Goal: Communication & Community: Answer question/provide support

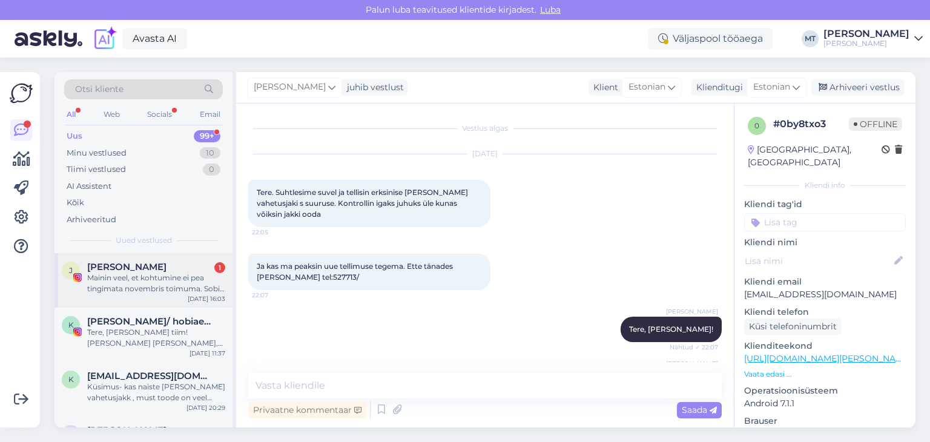
scroll to position [412, 0]
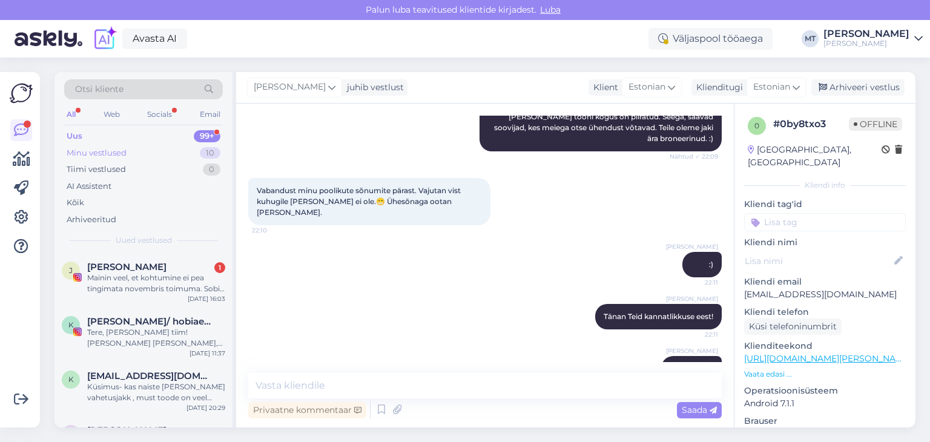
click at [100, 153] on div "Minu vestlused" at bounding box center [97, 153] width 60 height 12
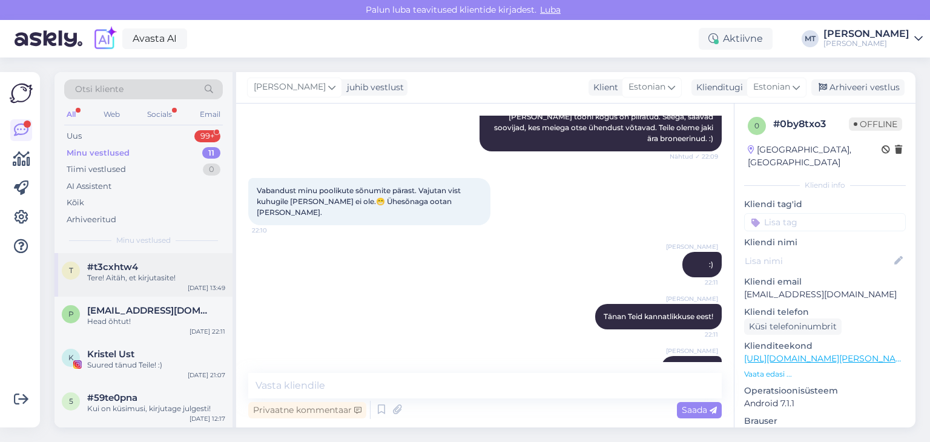
click at [148, 274] on div "Tere! Aitäh, et kirjutasite!" at bounding box center [156, 278] width 138 height 11
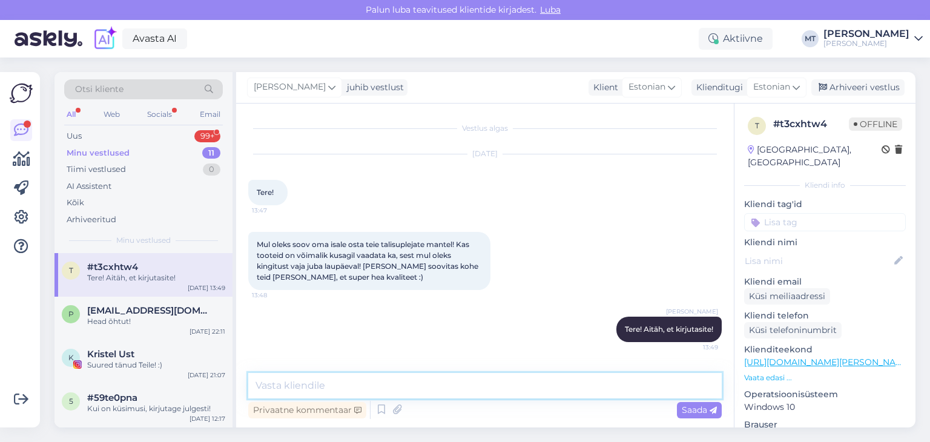
click at [424, 381] on textarea at bounding box center [485, 385] width 474 height 25
type textarea "R"
type textarea "T"
type textarea "Tänan, et [PERSON_NAME] juhatas."
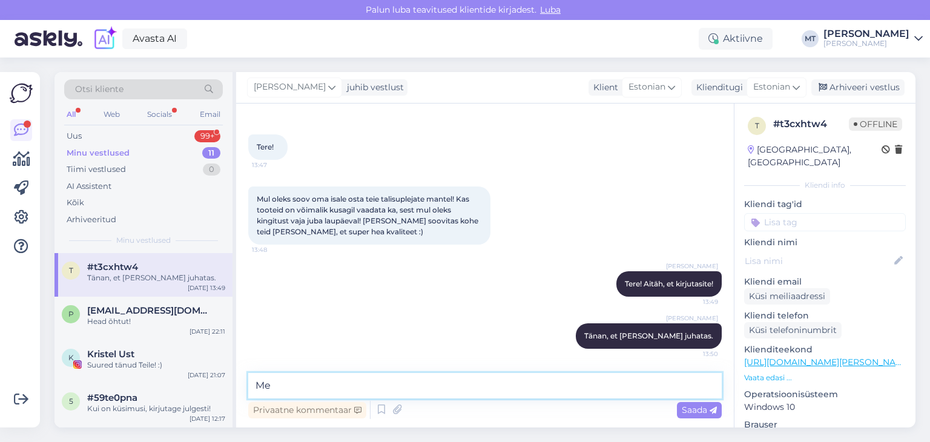
type textarea "M"
type textarea "Mis värvist ja suurusest oleksite huvitatud?"
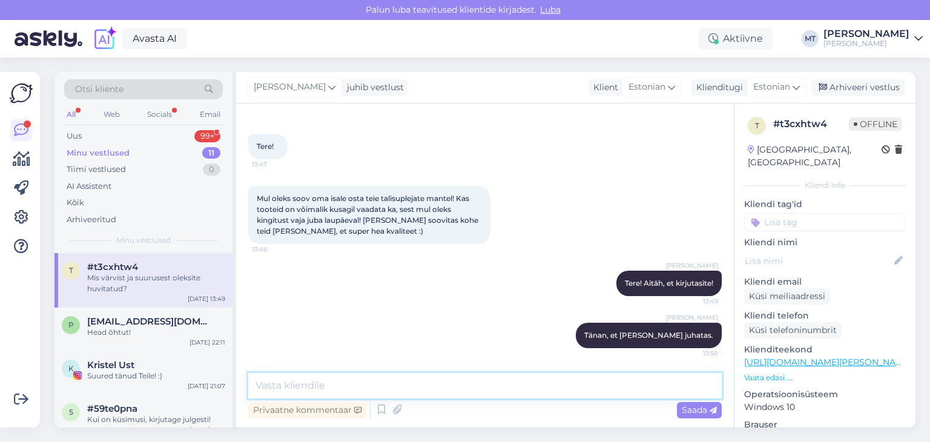
scroll to position [97, 0]
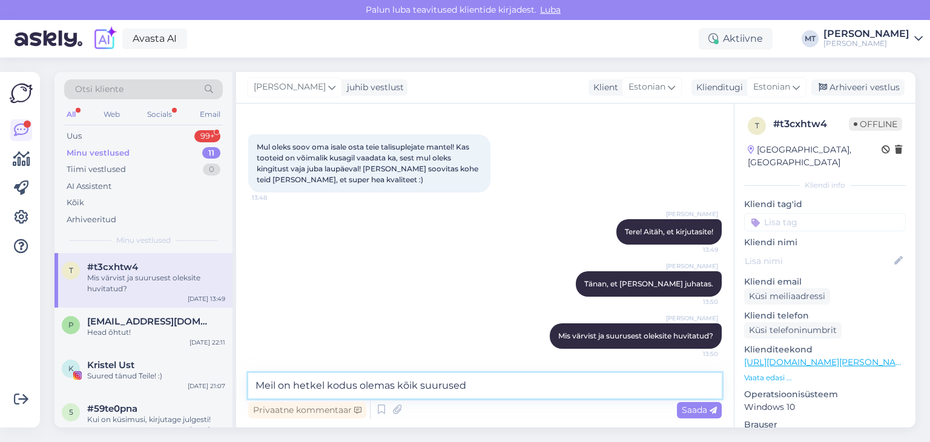
click at [397, 385] on textarea "Meil on hetkel kodus olemas kõik suurused" at bounding box center [485, 385] width 474 height 25
click at [327, 386] on textarea "Meil on hetkel kodus olemas kõik suurused" at bounding box center [485, 385] width 474 height 25
drag, startPoint x: 477, startPoint y: 386, endPoint x: 458, endPoint y: 383, distance: 18.9
click at [458, 383] on textarea "Meil on hetkel Nordic jakid kodus olemas kõik suurused" at bounding box center [485, 385] width 474 height 25
click at [546, 384] on textarea "Meil on hetkel Nordic jakid kodus olemas kõikides suurused" at bounding box center [485, 385] width 474 height 25
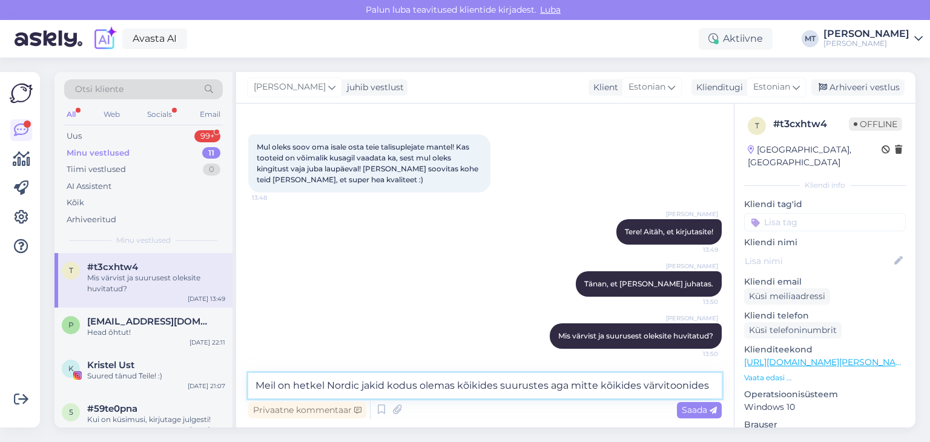
type textarea "Meil on hetkel Nordic jakid kodus olemas kõikides suurustes aga mitte kõikides …"
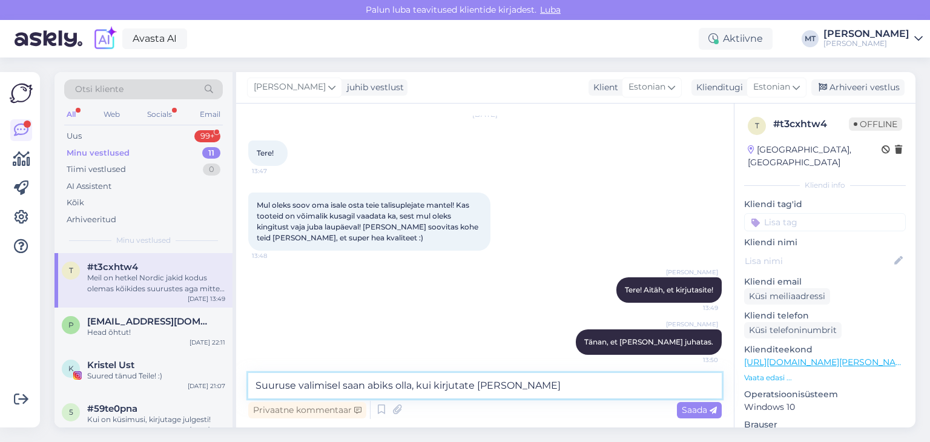
scroll to position [160, 0]
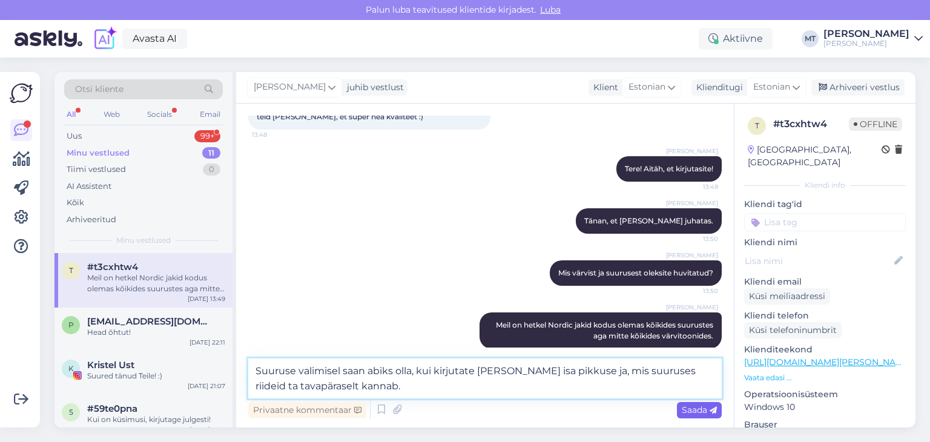
type textarea "Suuruse valimisel saan abiks olla, kui kirjutate [PERSON_NAME] isa pikkuse ja, …"
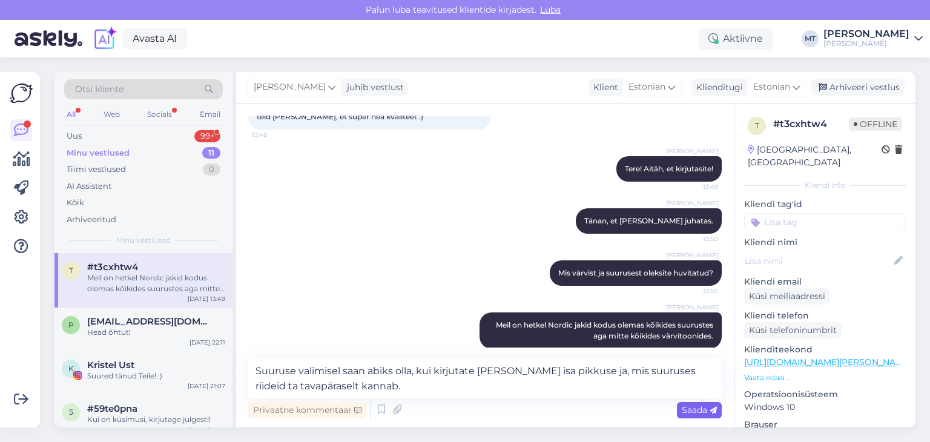
click at [701, 409] on span "Saada" at bounding box center [699, 410] width 35 height 11
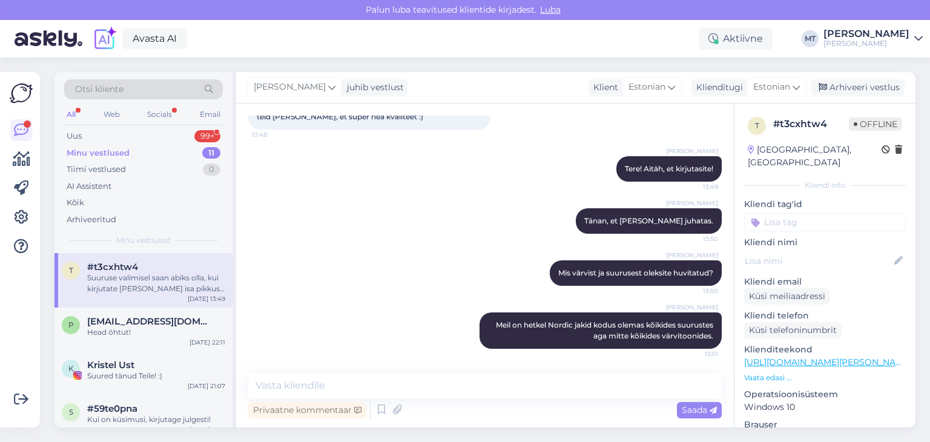
scroll to position [223, 0]
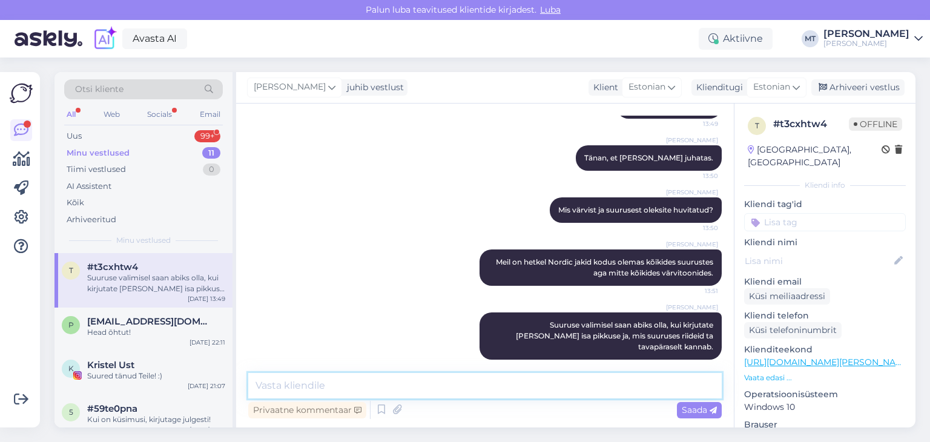
click at [276, 385] on textarea at bounding box center [485, 385] width 474 height 25
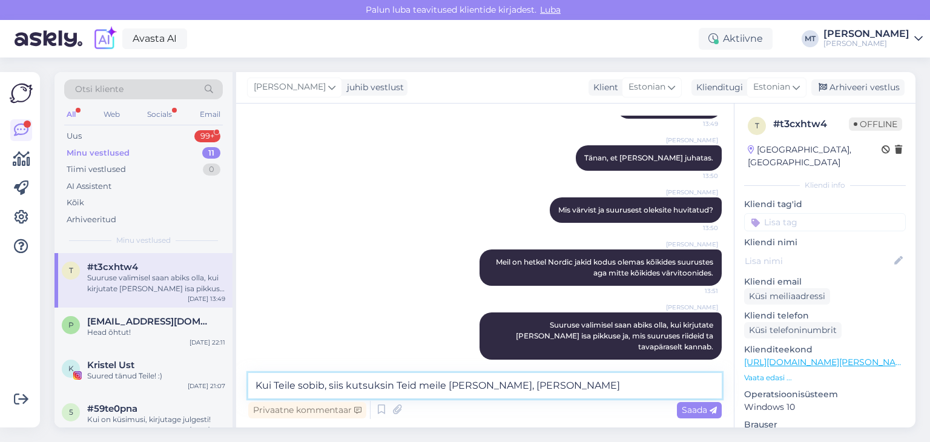
click at [257, 388] on textarea "Kui Teile sobib, siis kutsuksin Teid meile [PERSON_NAME], [PERSON_NAME]" at bounding box center [485, 385] width 474 height 25
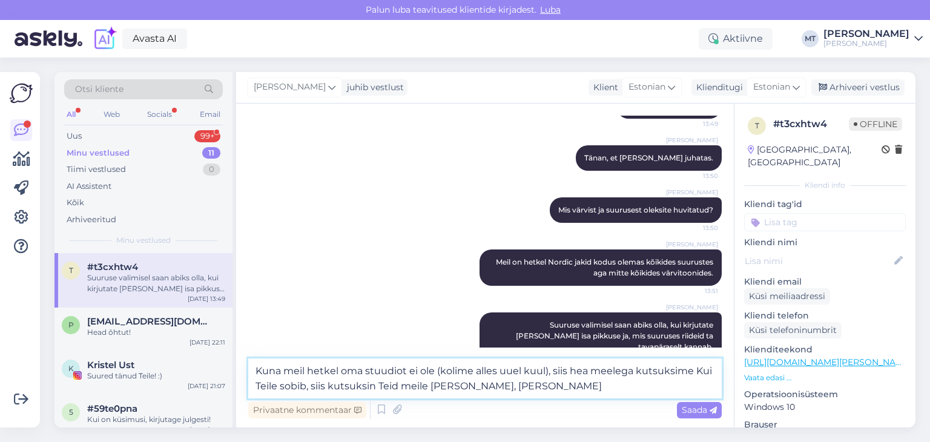
drag, startPoint x: 528, startPoint y: 391, endPoint x: 692, endPoint y: 375, distance: 164.3
click at [692, 375] on textarea "Kuna meil hetkel oma stuudiot ei ole (kolime alles uuel kuul), siis hea meelega…" at bounding box center [485, 378] width 474 height 40
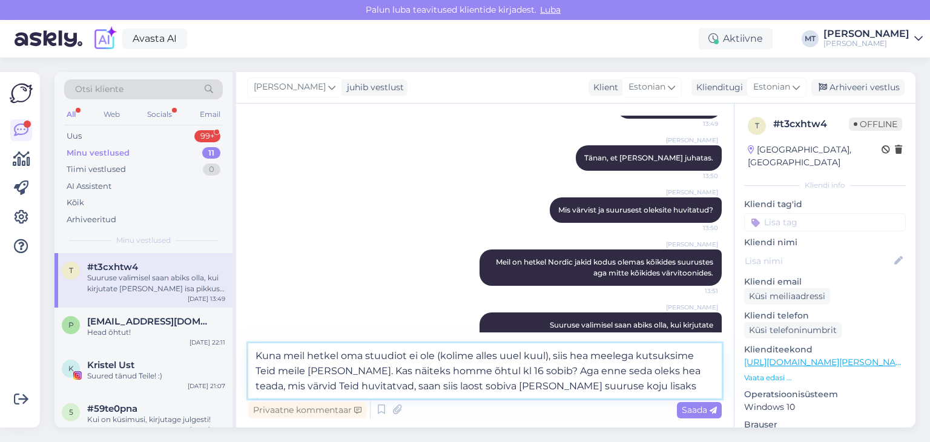
click at [337, 373] on textarea "Kuna meil hetkel oma stuudiot ei ole (kolime alles uuel kuul), siis hea meelega…" at bounding box center [485, 370] width 474 height 55
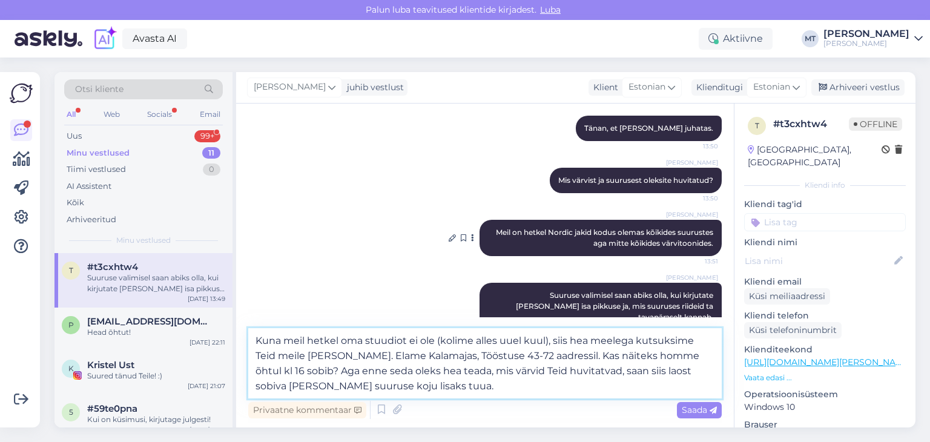
scroll to position [268, 0]
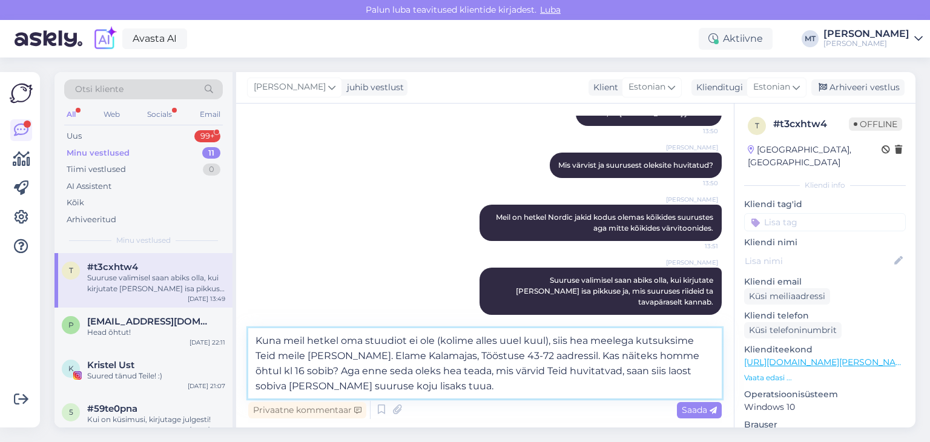
click at [553, 371] on textarea "Kuna meil hetkel oma stuudiot ei ole (kolime alles uuel kuul), siis hea meelega…" at bounding box center [485, 363] width 474 height 70
type textarea "Kuna meil hetkel oma stuudiot ei ole (kolime alles uuel kuul), siis hea meelega…"
click at [695, 415] on div "Saada" at bounding box center [699, 410] width 45 height 16
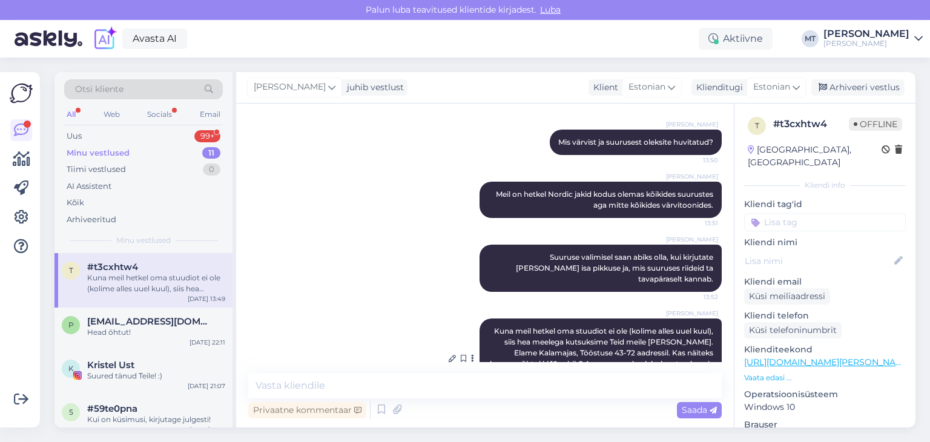
scroll to position [330, 0]
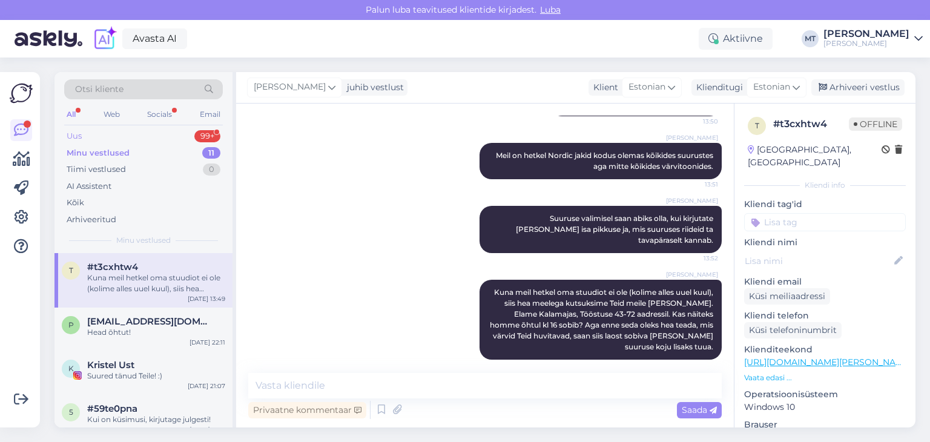
click at [73, 136] on div "Uus" at bounding box center [74, 136] width 15 height 12
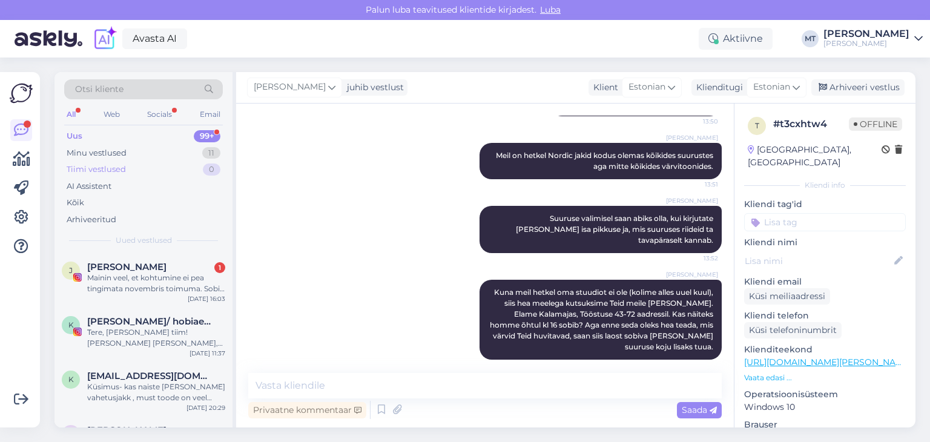
scroll to position [393, 0]
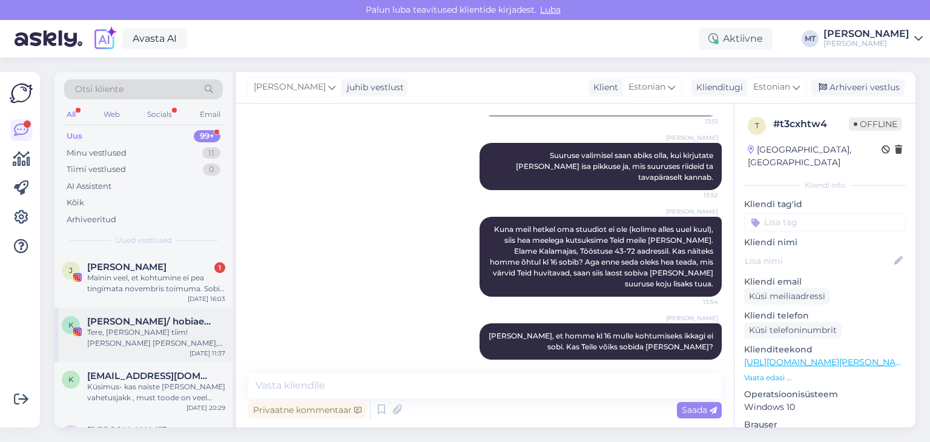
click at [122, 339] on div "Tere, [PERSON_NAME] tiim! [PERSON_NAME] [PERSON_NAME], sisulooja lehega [PERSON…" at bounding box center [156, 338] width 138 height 22
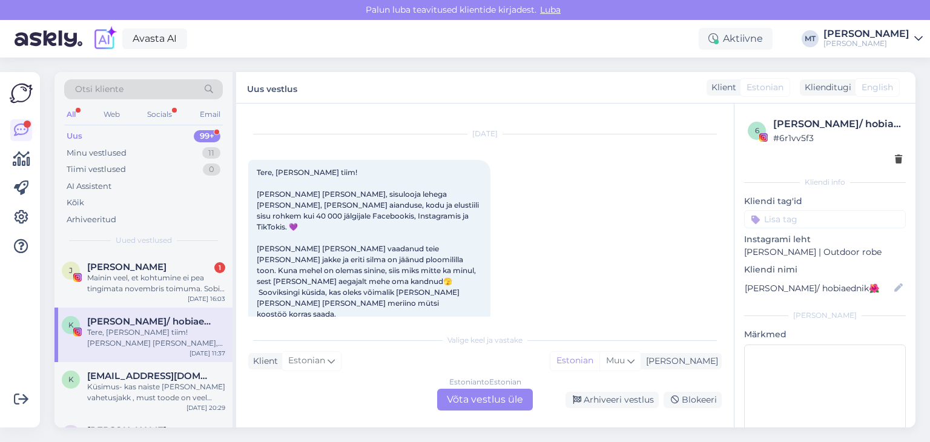
scroll to position [0, 0]
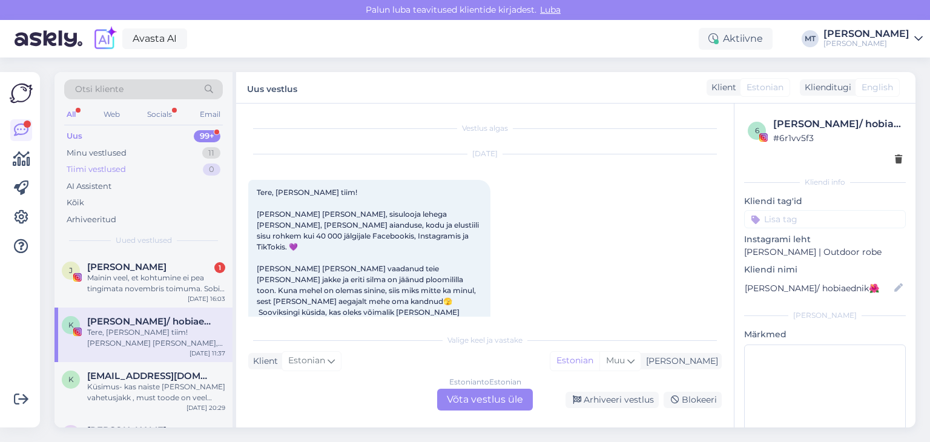
click at [92, 173] on div "Tiimi vestlused" at bounding box center [96, 170] width 59 height 12
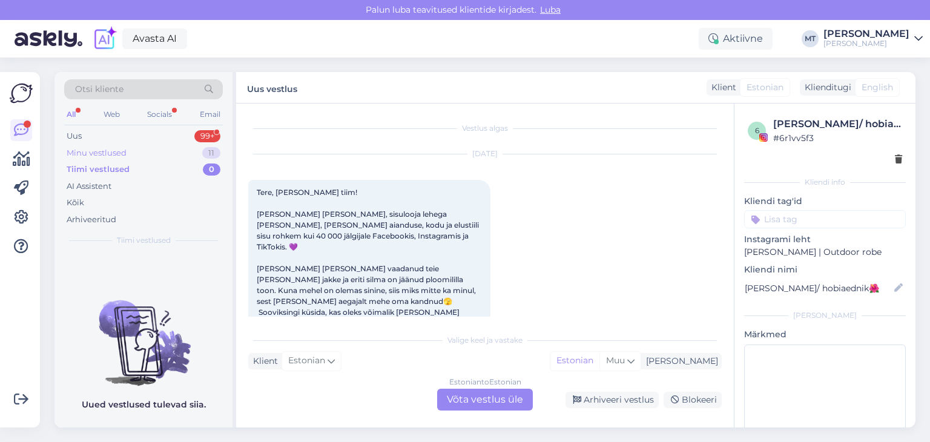
click at [89, 153] on div "Minu vestlused" at bounding box center [97, 153] width 60 height 12
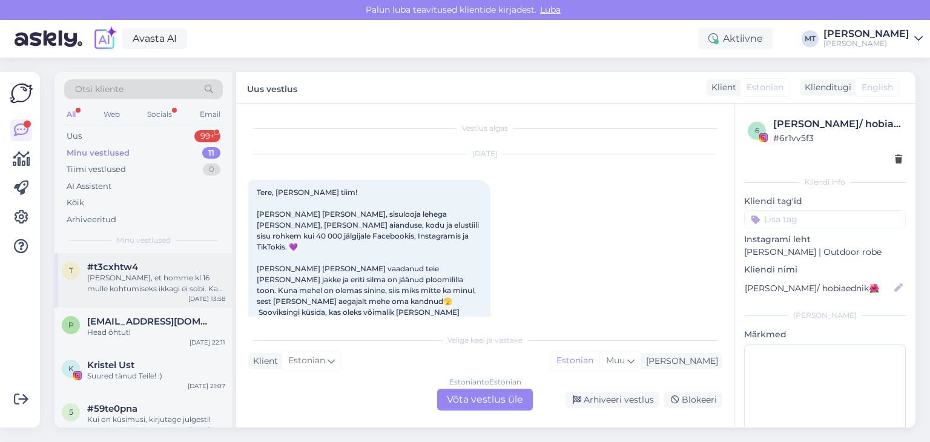
click at [154, 279] on div "[PERSON_NAME], et homme kl 16 mulle kohtumiseks ikkagi ei sobi. Kas Teile võiks…" at bounding box center [156, 284] width 138 height 22
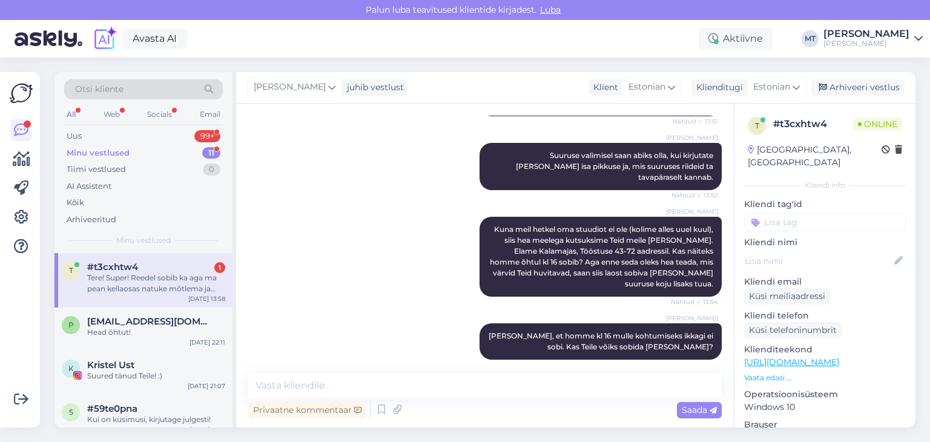
scroll to position [456, 0]
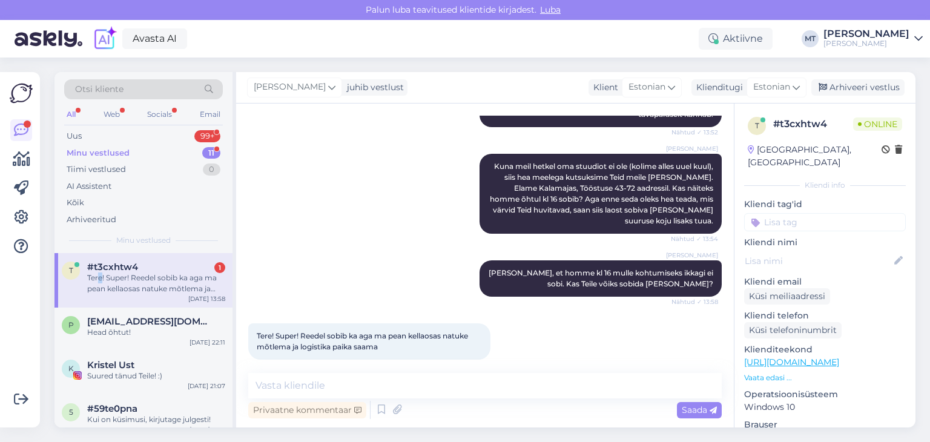
click at [100, 280] on div "Tere! Super! Reedel sobib ka aga ma pean kellaosas natuke mõtlema ja logistika …" at bounding box center [156, 284] width 138 height 22
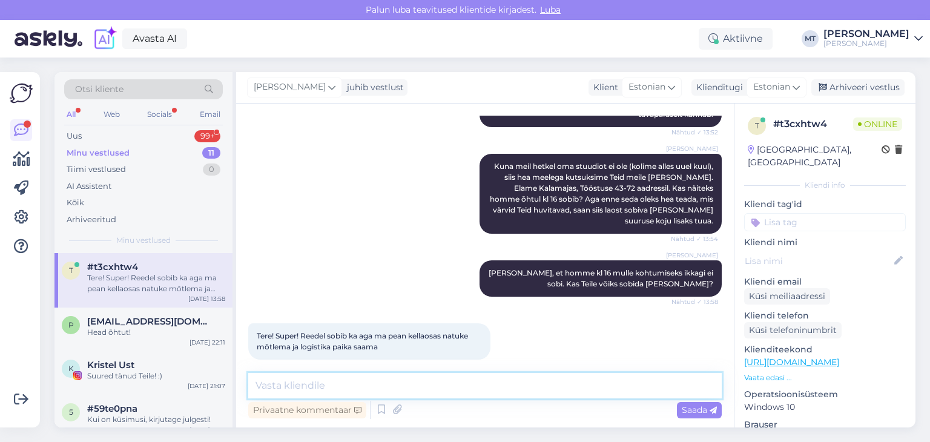
click at [312, 388] on textarea at bounding box center [485, 385] width 474 height 25
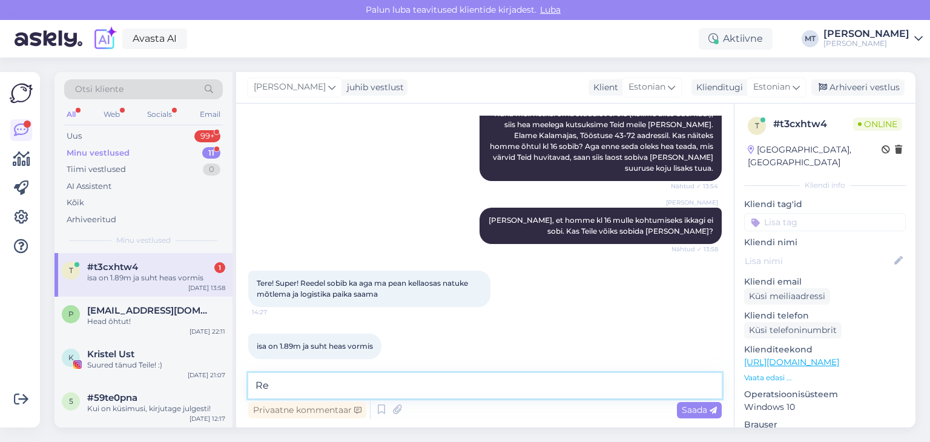
type textarea "R"
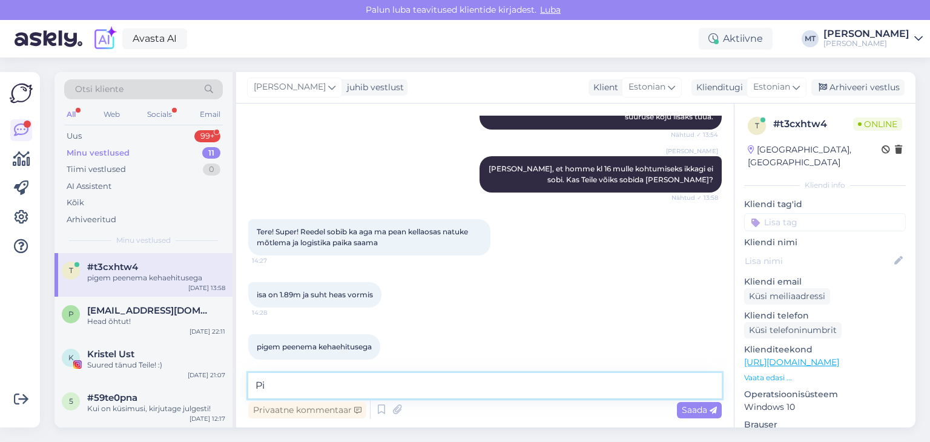
type textarea "P"
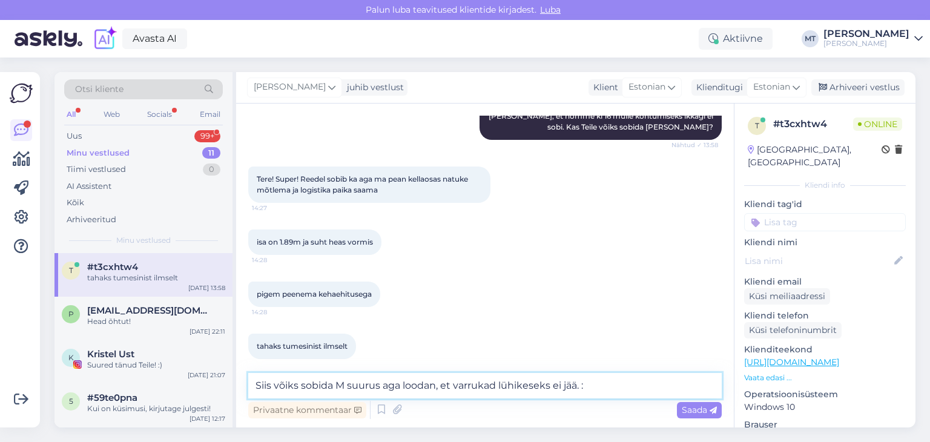
type textarea "Siis võiks sobida M suurus aga loodan, et varrukad lühikeseks ei jää."
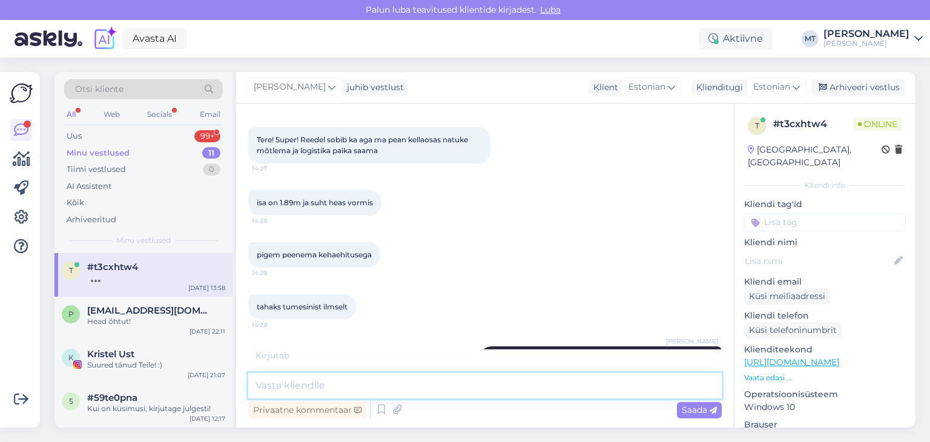
scroll to position [688, 0]
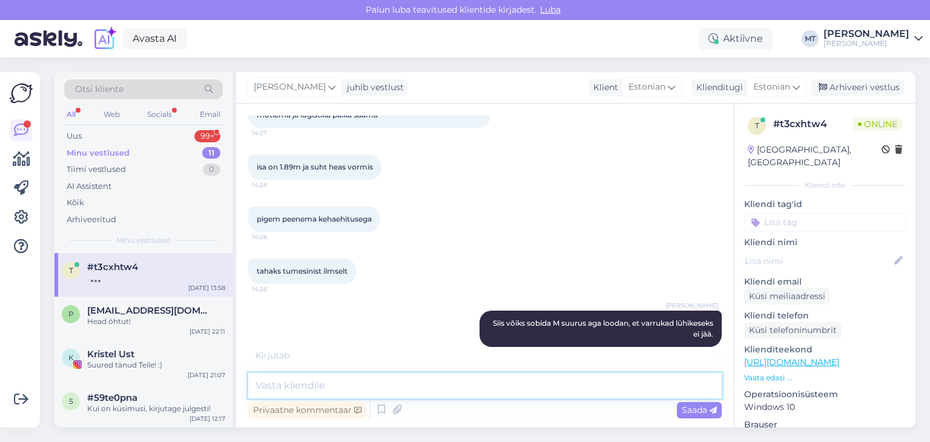
click at [271, 386] on textarea at bounding box center [485, 385] width 474 height 25
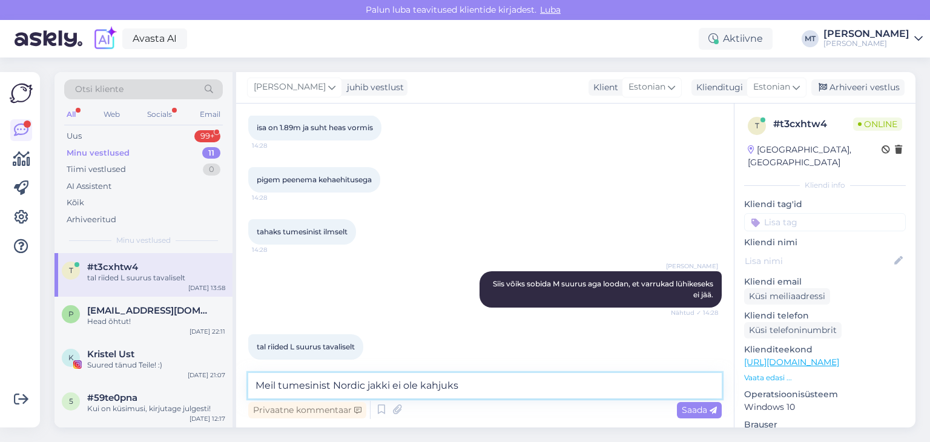
type textarea "Meil tumesinist Nordic jakki ei ole kahjuks."
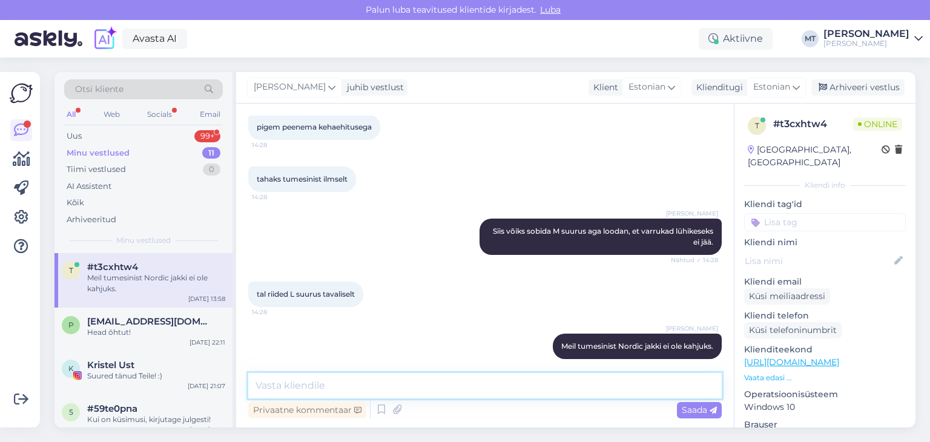
scroll to position [831, 0]
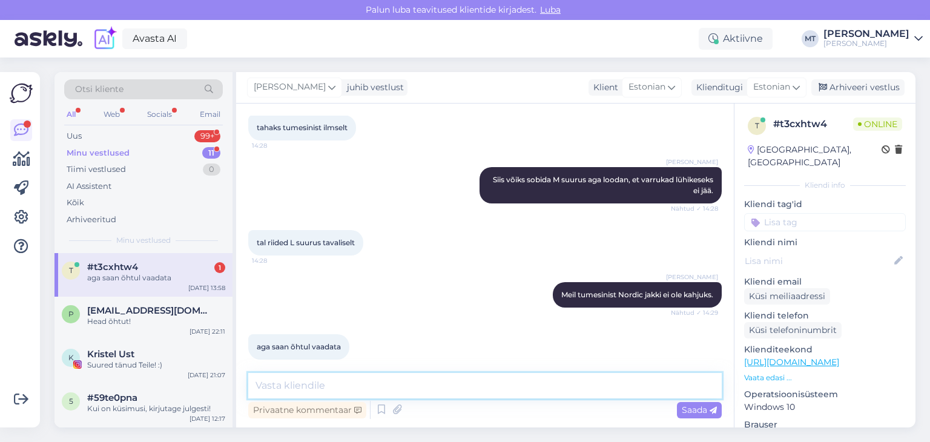
type textarea "A"
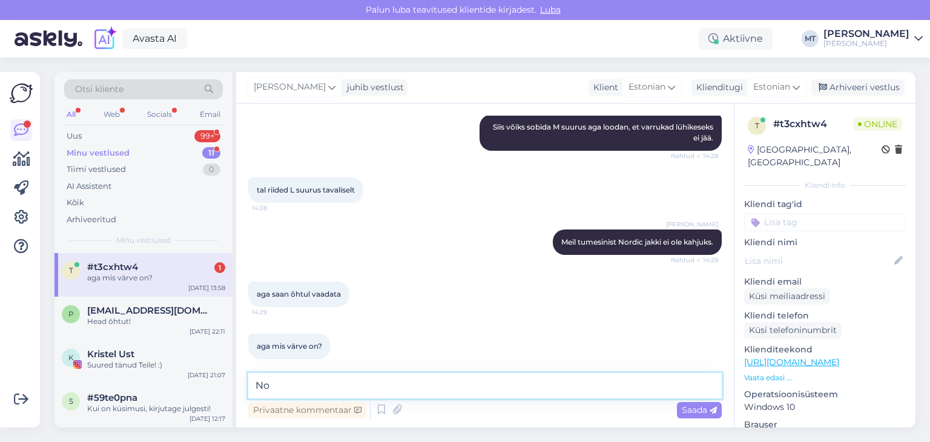
type textarea "N"
type textarea "Mul oleks pakkuda hetkel erksinist M suurust"
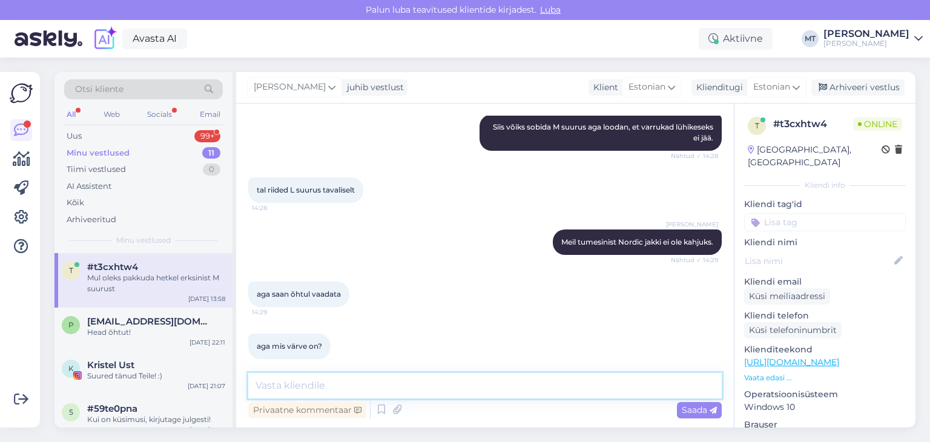
scroll to position [936, 0]
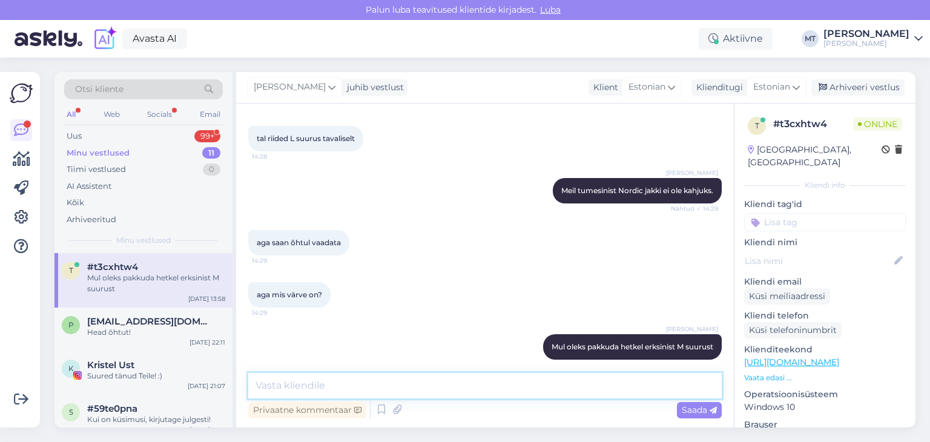
paste textarea "[URL][DOMAIN_NAME][PERSON_NAME]"
type textarea "[URL][DOMAIN_NAME][PERSON_NAME]"
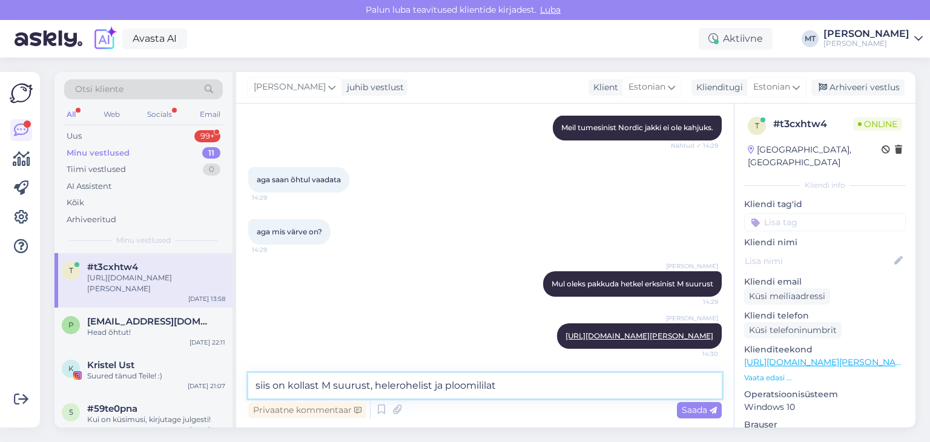
type textarea "siis on kollast M suurust, helerohelist ja ploomililat"
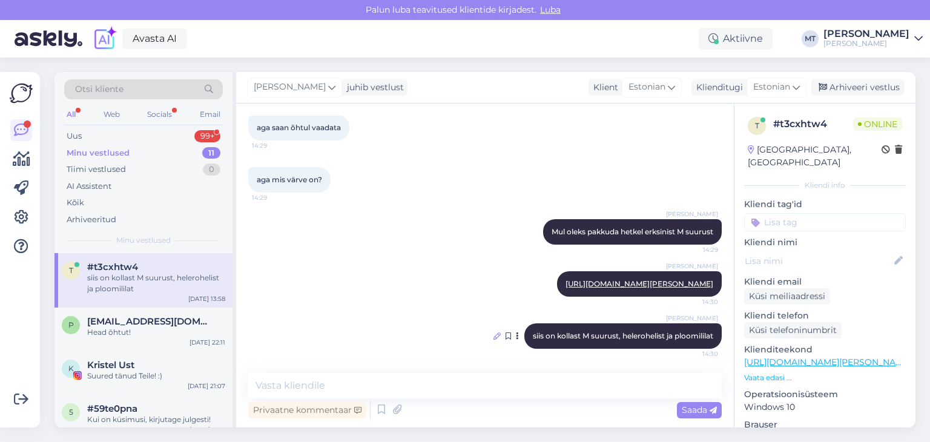
click at [494, 334] on icon at bounding box center [497, 335] width 7 height 7
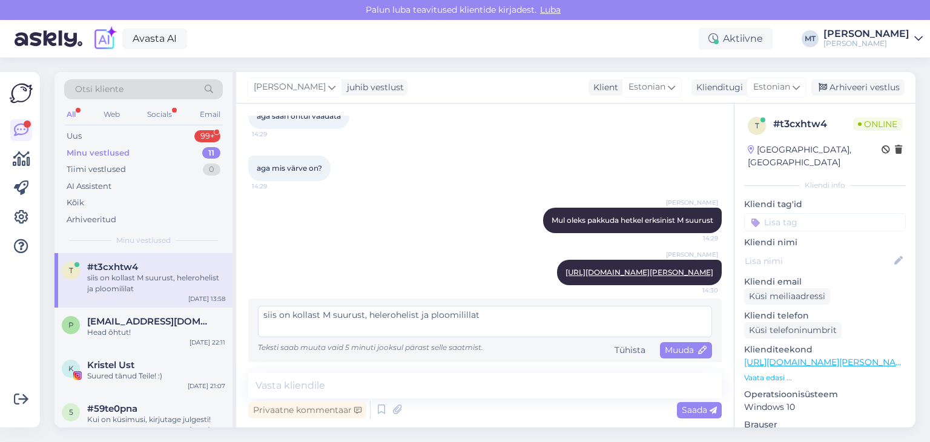
scroll to position [1066, 0]
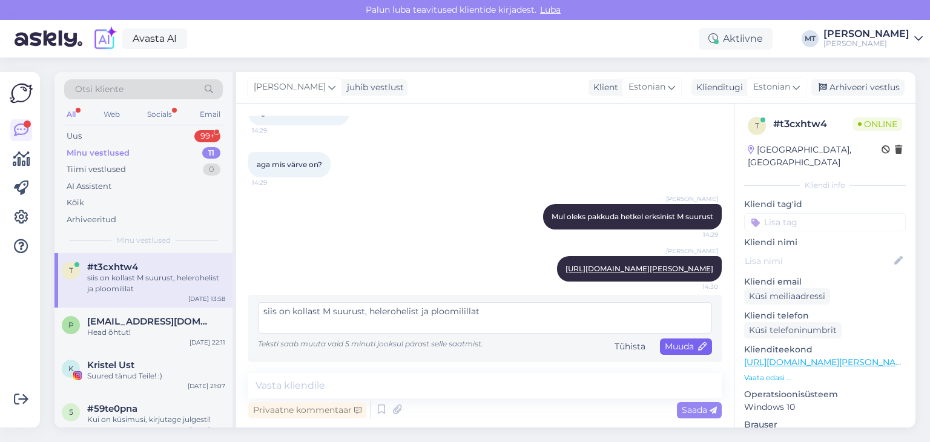
type textarea "siis on kollast M suurust, helerohelist ja ploomilillat"
click at [678, 347] on span "Muuda" at bounding box center [686, 346] width 42 height 11
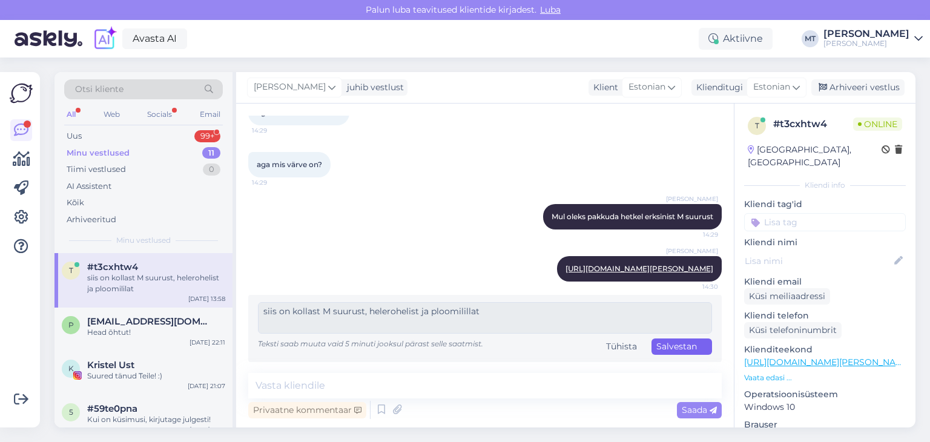
scroll to position [1051, 0]
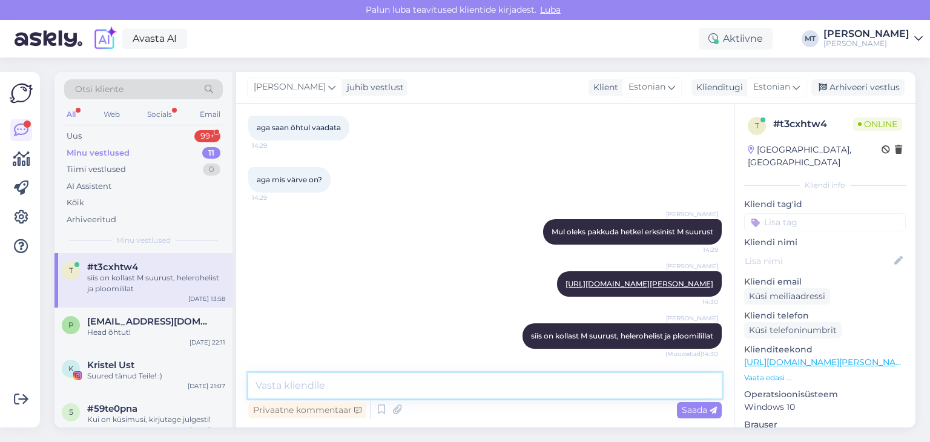
click at [427, 382] on textarea at bounding box center [485, 385] width 474 height 25
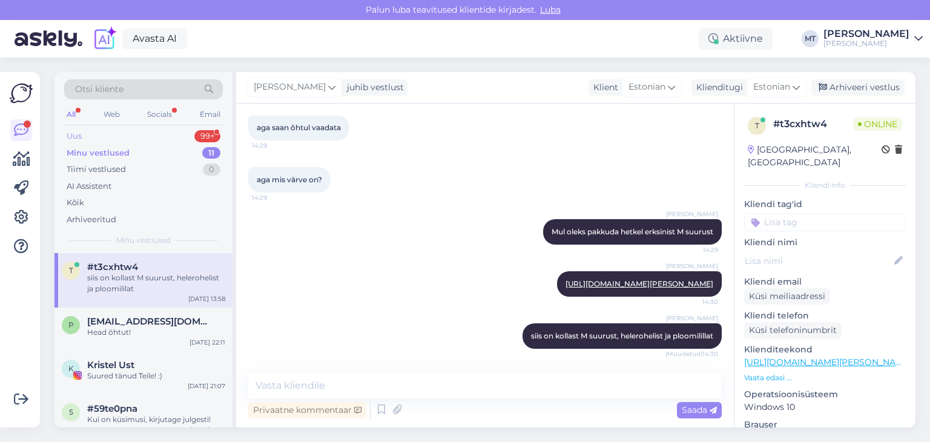
click at [86, 136] on div "Uus 99+" at bounding box center [143, 136] width 159 height 17
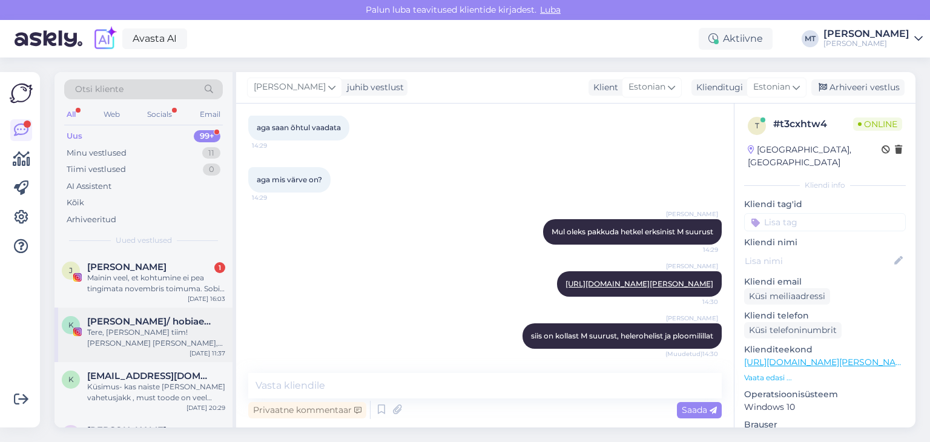
click at [116, 335] on div "Tere, [PERSON_NAME] tiim! [PERSON_NAME] [PERSON_NAME], sisulooja lehega [PERSON…" at bounding box center [156, 338] width 138 height 22
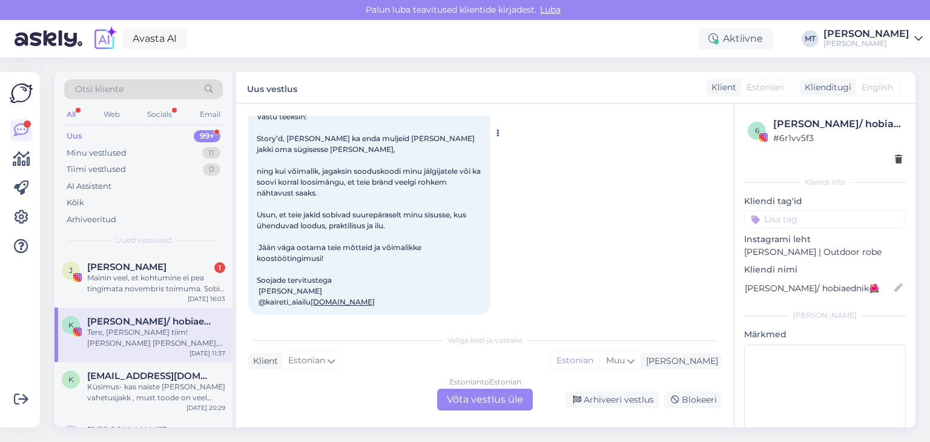
scroll to position [240, 0]
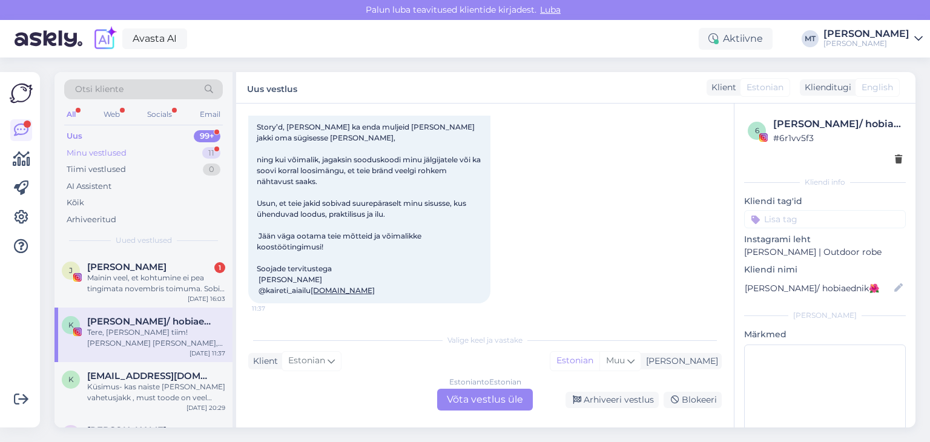
click at [107, 153] on div "Minu vestlused" at bounding box center [97, 153] width 60 height 12
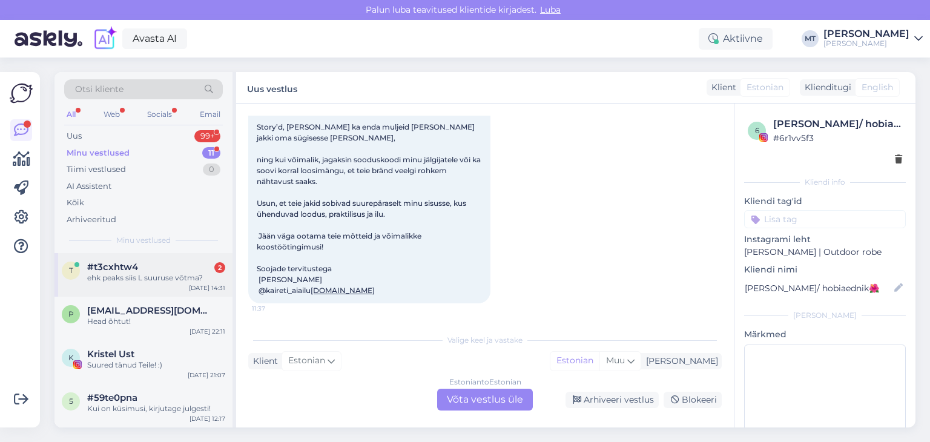
click at [117, 277] on div "ehk peaks siis L suuruse võtma?" at bounding box center [156, 278] width 138 height 11
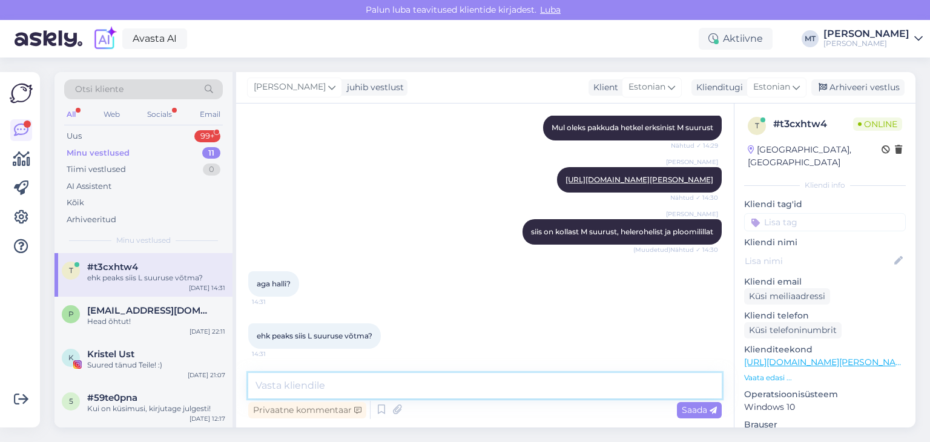
click at [367, 391] on textarea at bounding box center [485, 385] width 474 height 25
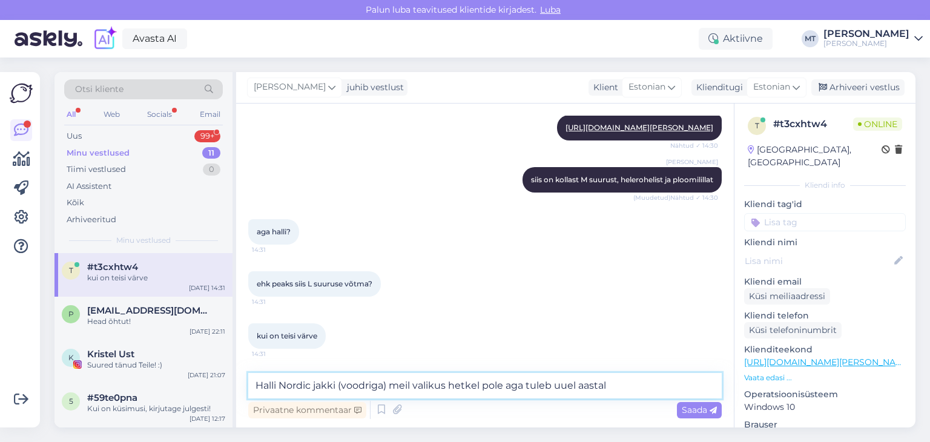
type textarea "Halli Nordic jakki (voodriga) meil valikus hetkel pole aga tuleb uuel aastal."
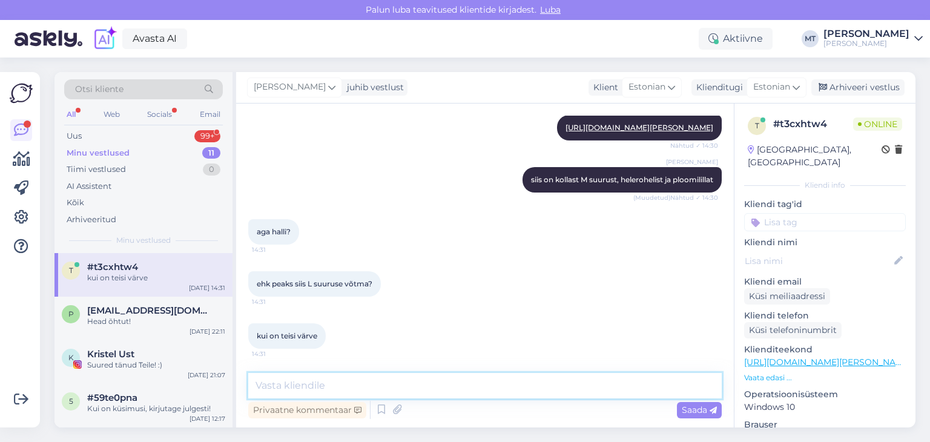
scroll to position [1270, 0]
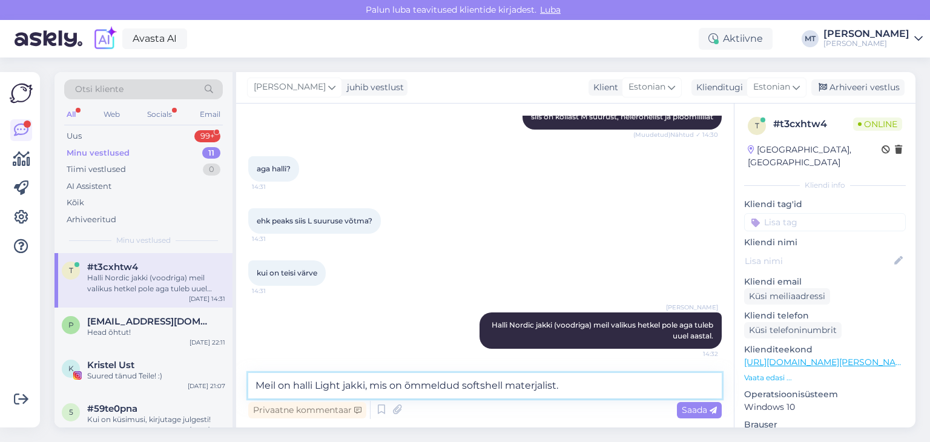
drag, startPoint x: 576, startPoint y: 388, endPoint x: 365, endPoint y: 386, distance: 210.8
click at [365, 386] on textarea "Meil on halli Light jakki, mis on õmmeldud softshell materjalist." at bounding box center [485, 385] width 474 height 25
type textarea "M"
click at [409, 385] on textarea "Te soovite ikkagi voodriga paksemat versiooni, eks?" at bounding box center [485, 385] width 474 height 25
type textarea "Te soovite ikkagi voodriga paksemat versiooni, eks?"
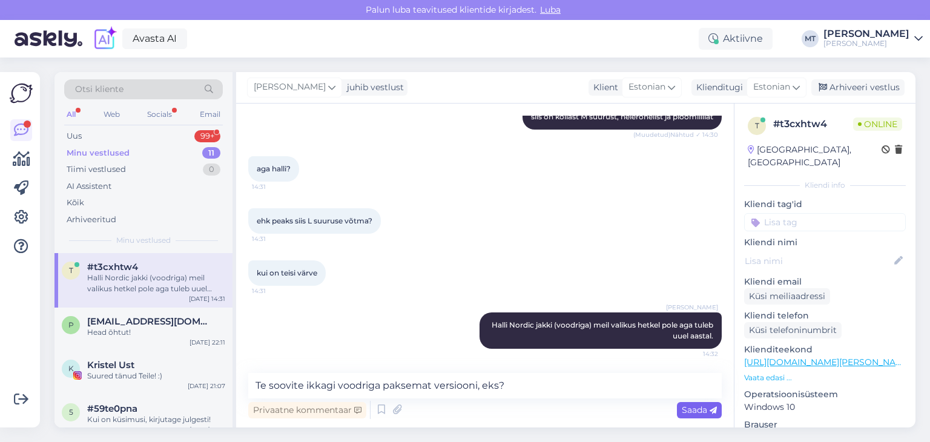
click at [699, 409] on span "Saada" at bounding box center [699, 410] width 35 height 11
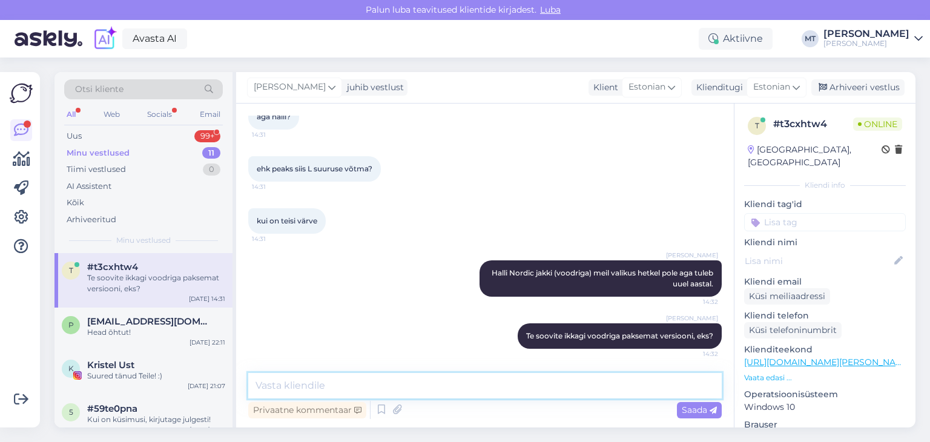
click at [320, 386] on textarea at bounding box center [485, 385] width 474 height 25
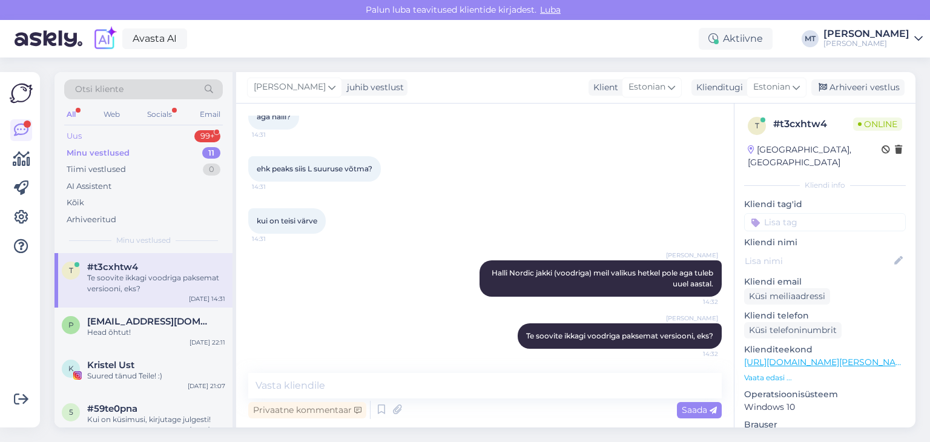
click at [88, 137] on div "Uus 99+" at bounding box center [143, 136] width 159 height 17
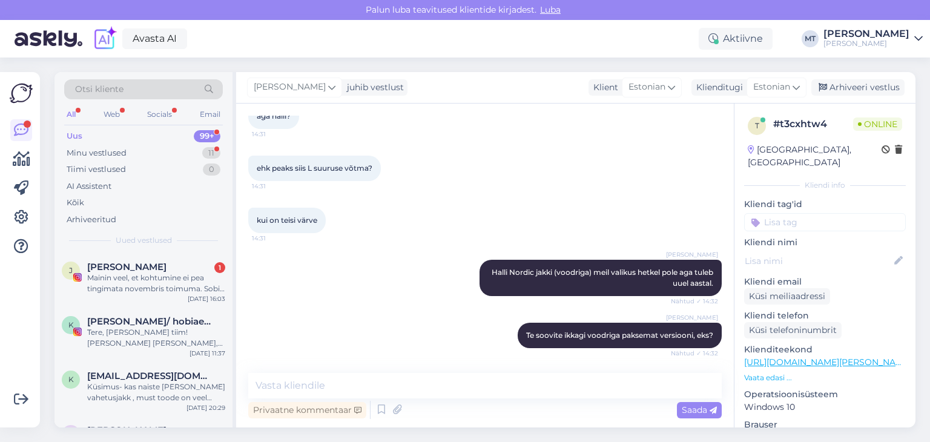
scroll to position [1374, 0]
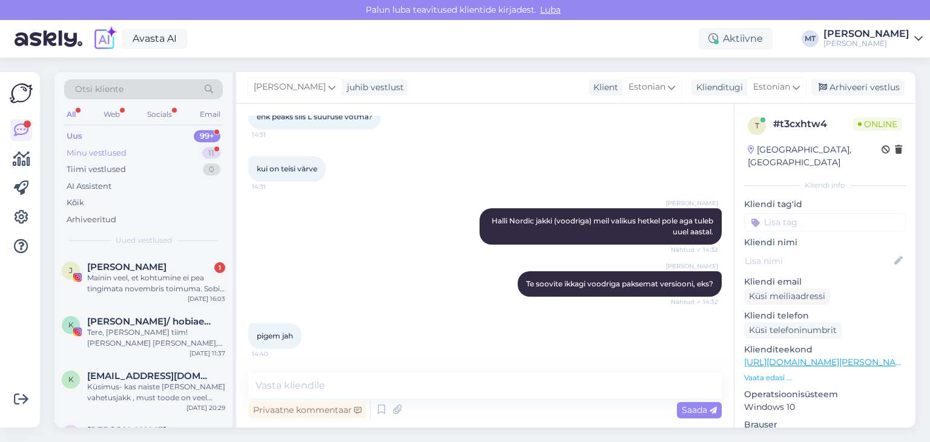
click at [107, 153] on div "Minu vestlused" at bounding box center [97, 153] width 60 height 12
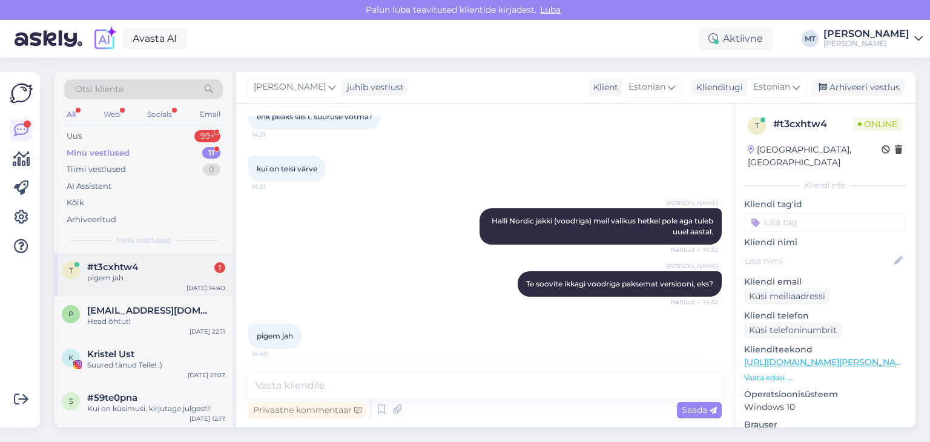
click at [104, 273] on div "pigem jah" at bounding box center [156, 278] width 138 height 11
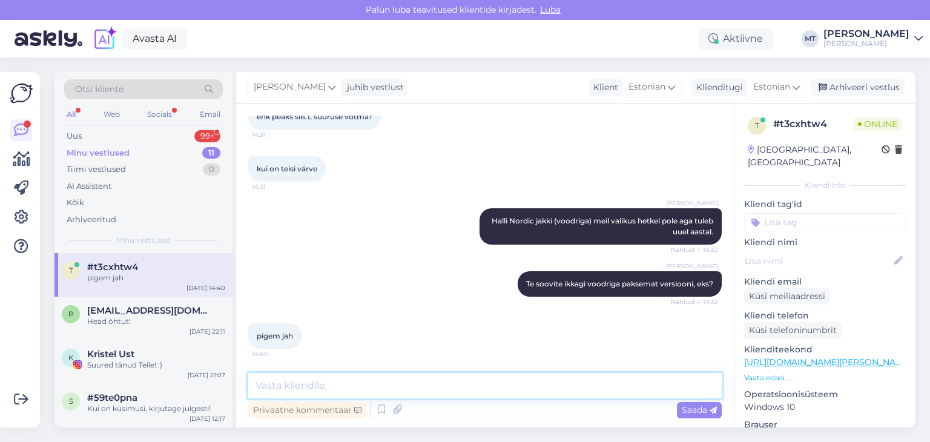
click at [292, 383] on textarea at bounding box center [485, 385] width 474 height 25
click at [259, 388] on textarea at bounding box center [485, 385] width 474 height 25
type textarea "M"
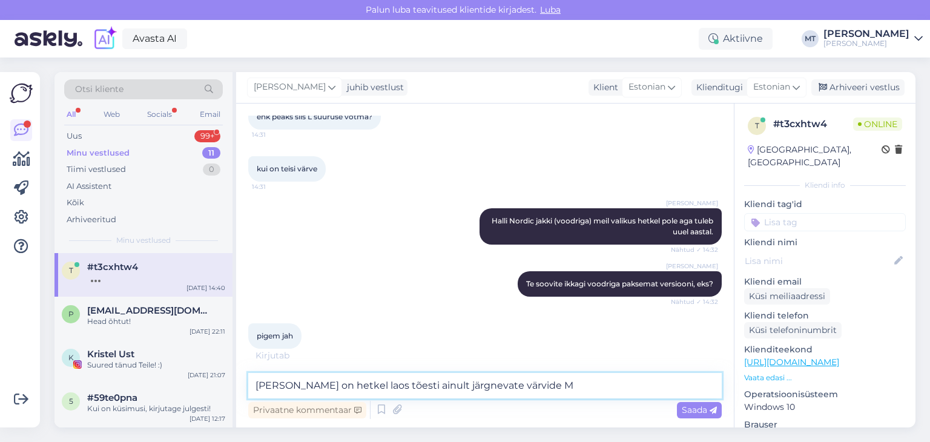
scroll to position [1437, 0]
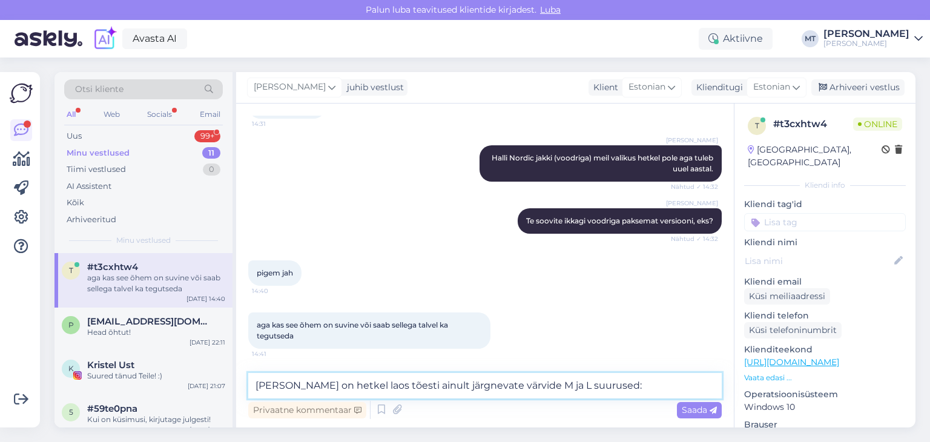
paste textarea "ploomililla M-1tk L heleroheline M L fuksia M L-1tk erksinine M L oranž M kolla…"
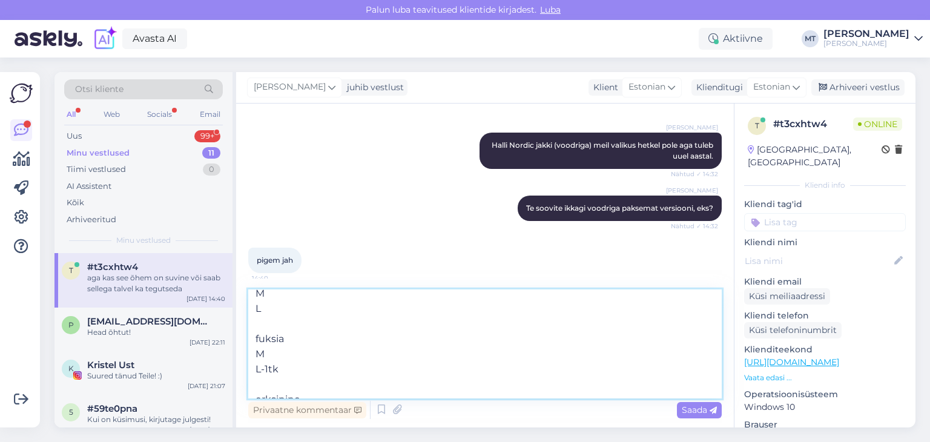
scroll to position [0, 0]
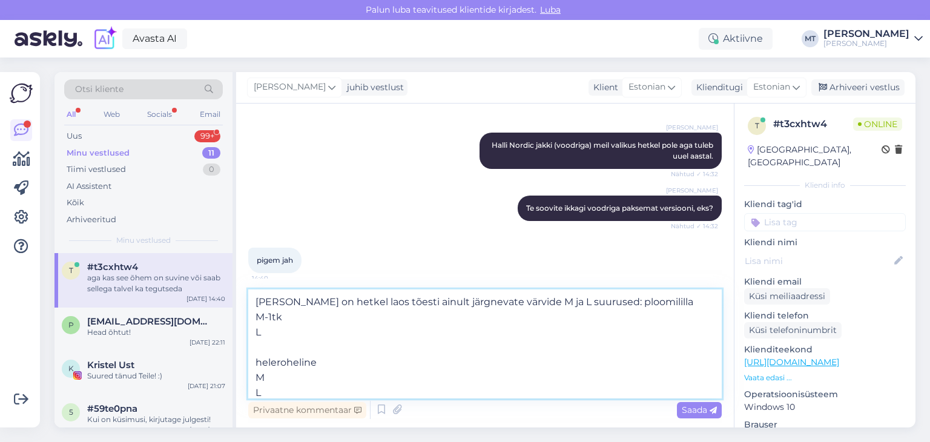
click at [268, 300] on textarea "[PERSON_NAME] on hetkel laos tõesti ainult järgnevate värvide M ja L suurused: …" at bounding box center [485, 343] width 474 height 109
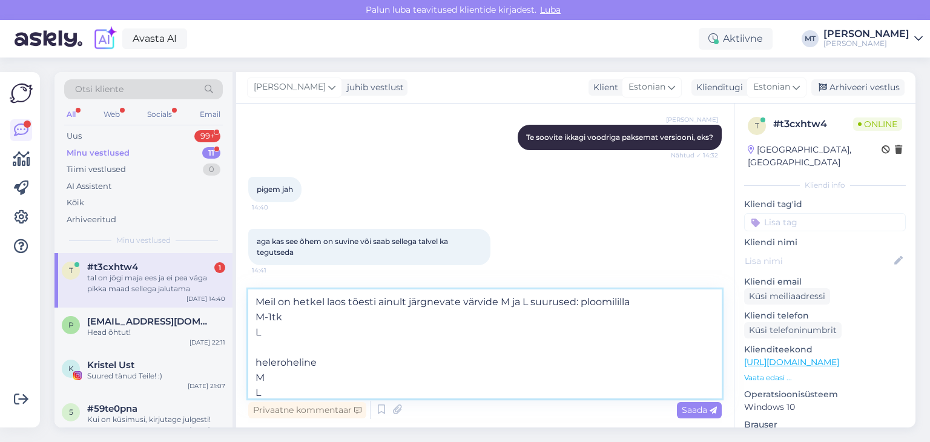
scroll to position [1584, 0]
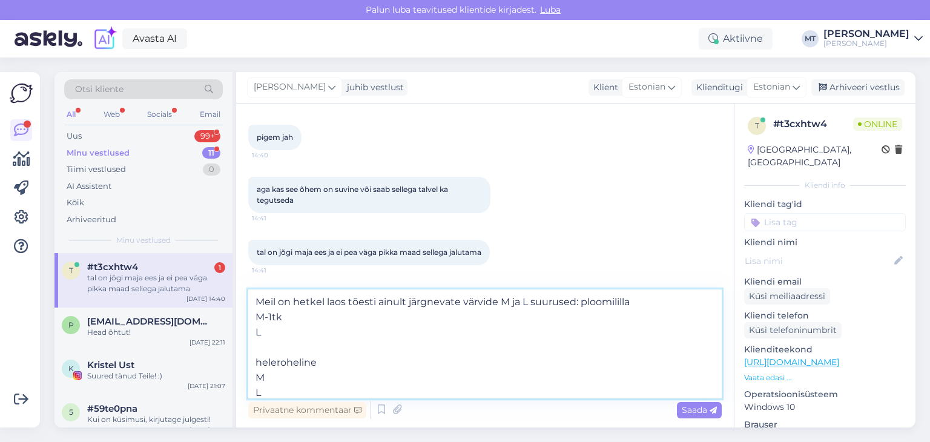
click at [378, 301] on textarea "Meil on hetkel laos tõesti ainult järgnevate värvide M ja L suurused: ploomilil…" at bounding box center [485, 343] width 474 height 109
type textarea "Meil on hetkel laos ainult järgnevate värvide M ja L suurused: ploomililla M-1t…"
click at [551, 306] on textarea "Meil on hetkel laos ainult järgnevate värvide M ja L suurused: ploomililla M-1t…" at bounding box center [485, 343] width 474 height 109
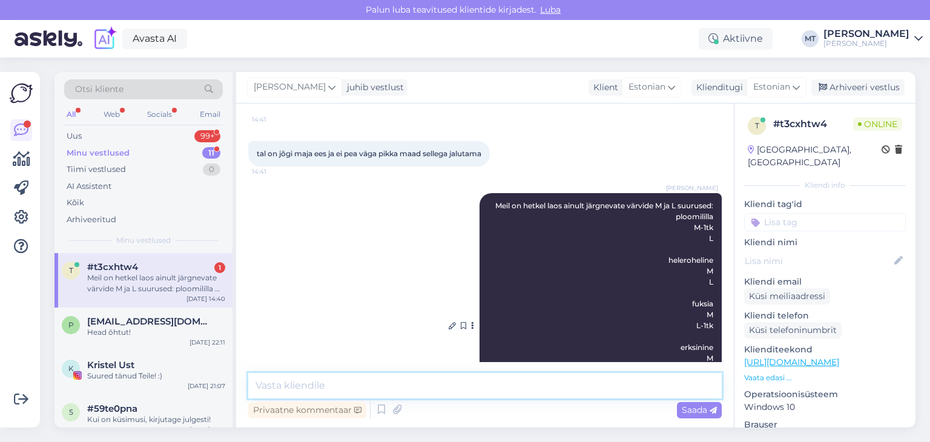
scroll to position [1792, 0]
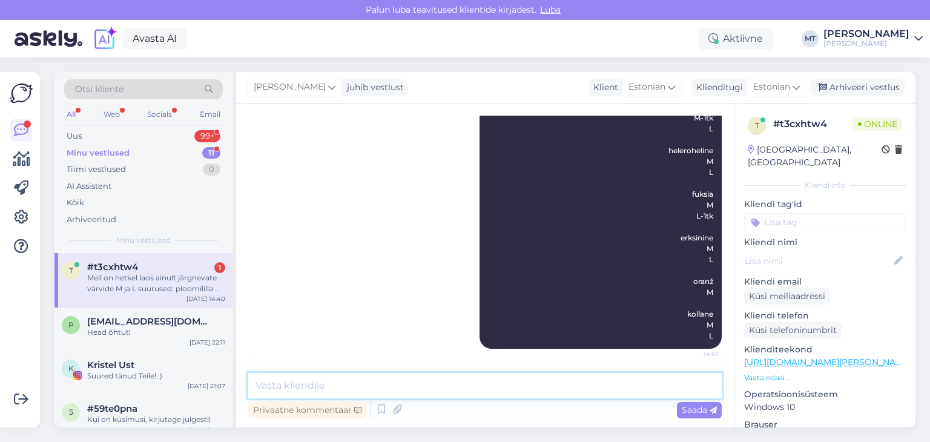
click at [276, 391] on textarea at bounding box center [485, 385] width 474 height 25
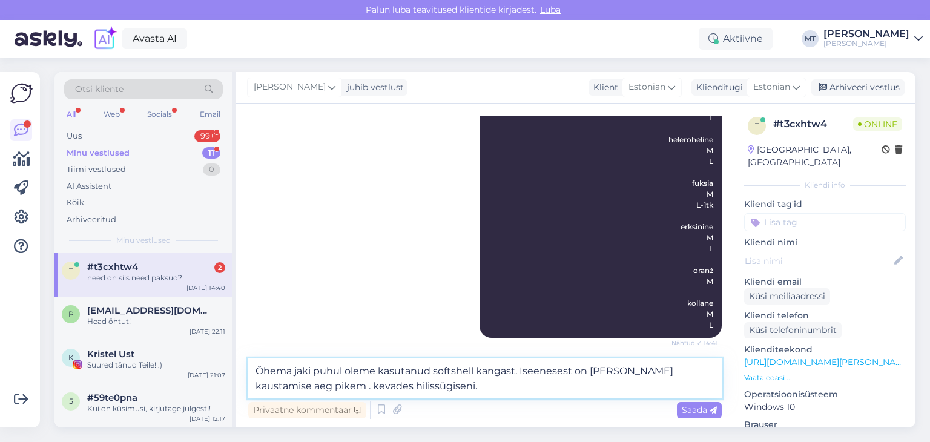
scroll to position [1858, 0]
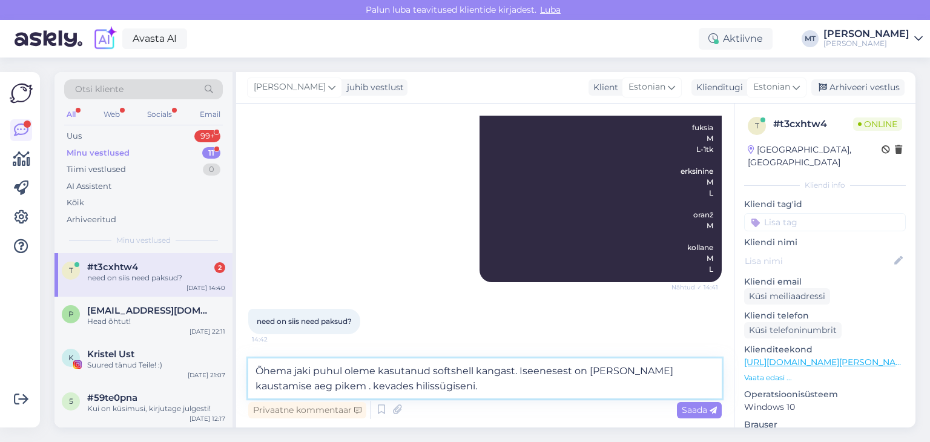
click at [652, 372] on textarea "Õhema jaki puhul oleme kasutanud softshell kangast. Iseenesest on [PERSON_NAME]…" at bounding box center [485, 378] width 474 height 40
click at [288, 386] on textarea "Õhema jaki puhul oleme kasutanud softshell kangast. Iseenesest on [PERSON_NAME]…" at bounding box center [485, 378] width 474 height 40
click at [293, 385] on textarea "Õhema jaki puhul oleme kasutanud softshell kangast. Iseenesest on [PERSON_NAME]…" at bounding box center [485, 378] width 474 height 40
click at [257, 366] on textarea "Õhema jaki puhul oleme kasutanud softshell kangast. Iseenesest on [PERSON_NAME]…" at bounding box center [485, 378] width 474 height 40
type textarea "Need on Nordic jakkide valik. Õhema jaki puhul oleme kasutanud softshell kangas…"
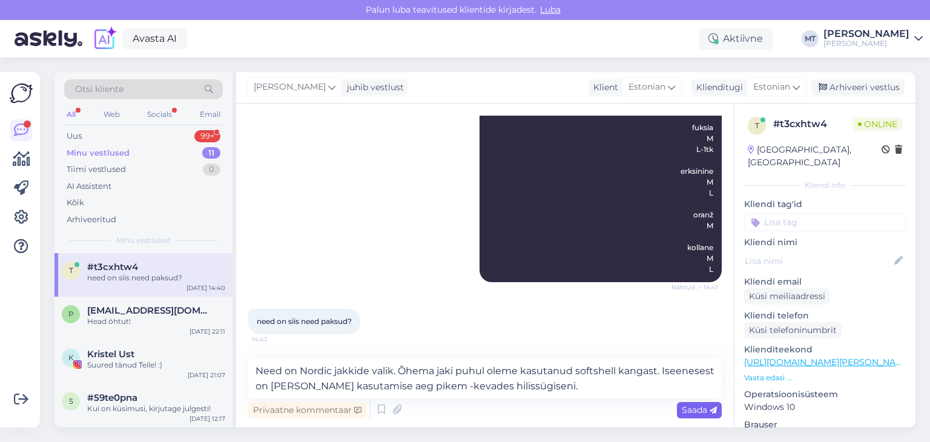
click at [696, 410] on span "Saada" at bounding box center [699, 410] width 35 height 11
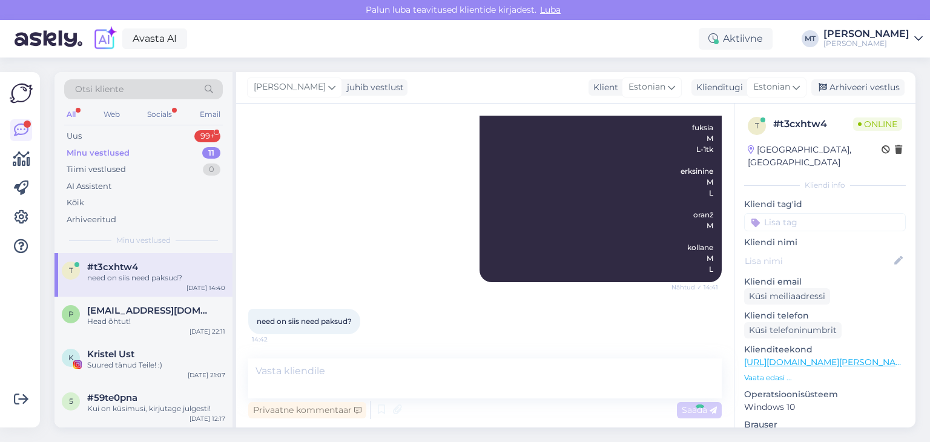
scroll to position [1918, 0]
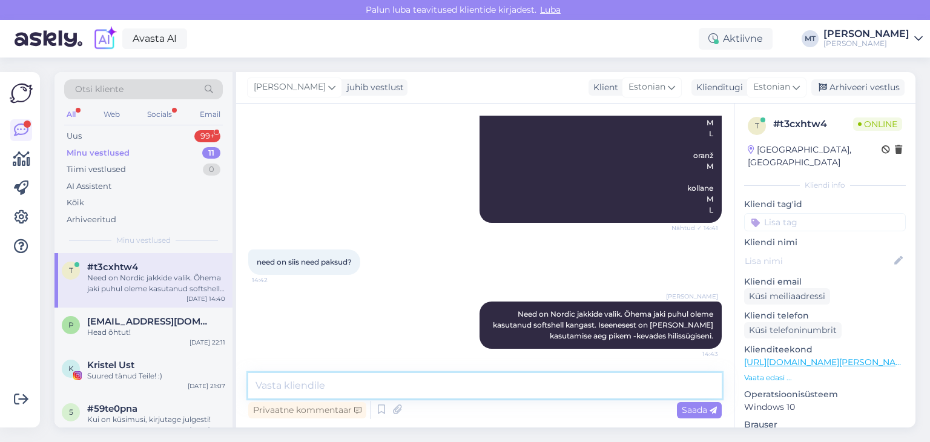
click at [532, 384] on textarea at bounding box center [485, 385] width 474 height 25
type textarea "K"
type textarea "Miinuskraadidega ikka voodriga jakk parem. :)"
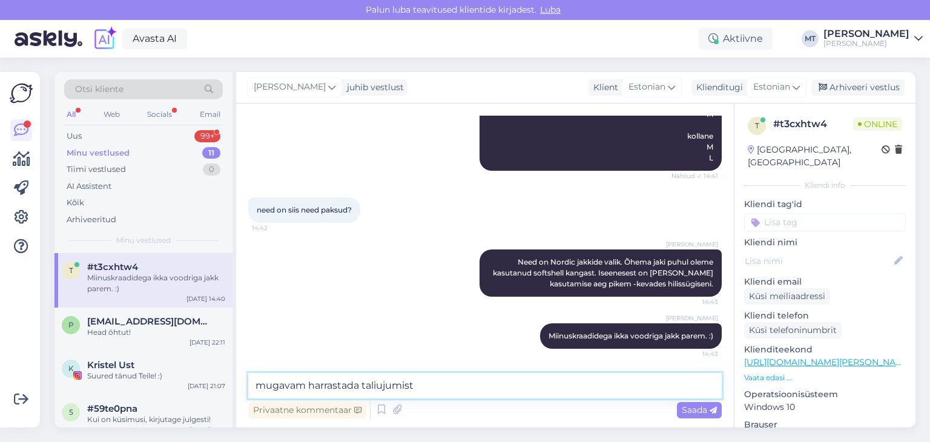
click at [256, 388] on textarea "mugavam harrastada taliujumist" at bounding box center [485, 385] width 474 height 25
type textarea "Nordic jakiga on mugavam harrastada taliujumist"
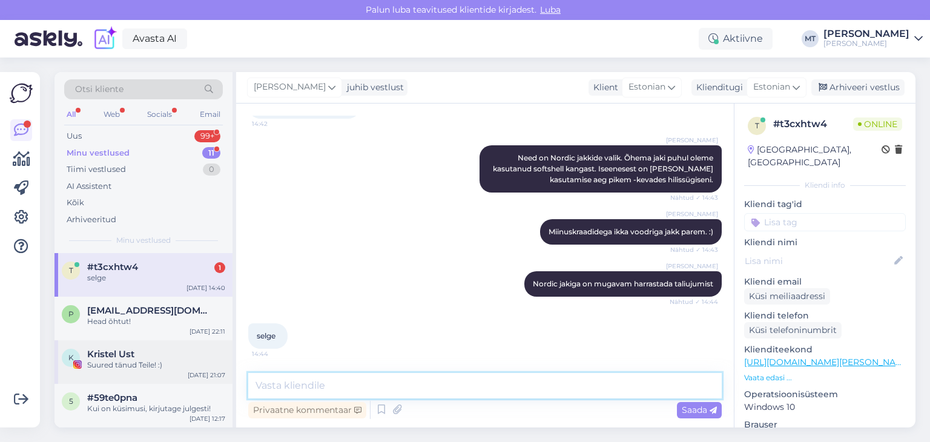
scroll to position [2127, 0]
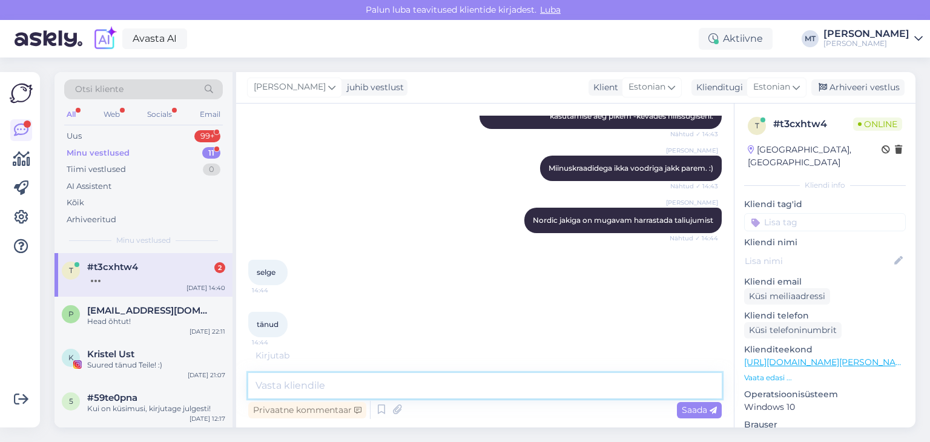
click at [262, 388] on textarea at bounding box center [485, 385] width 474 height 25
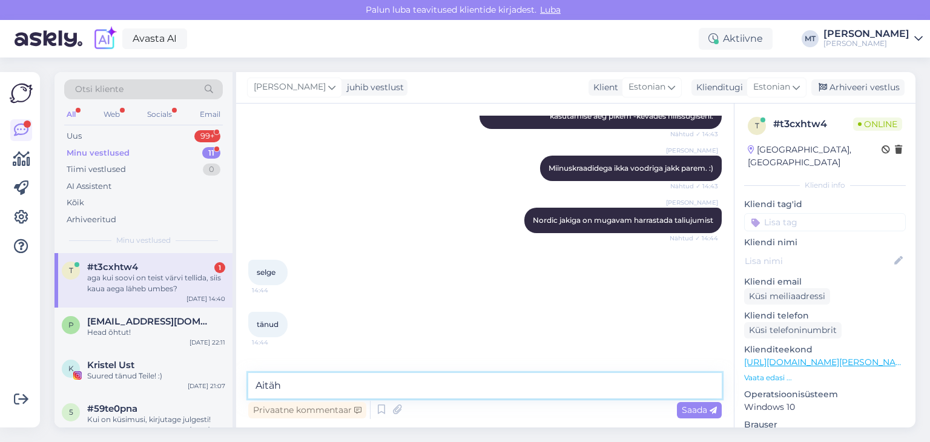
scroll to position [2190, 0]
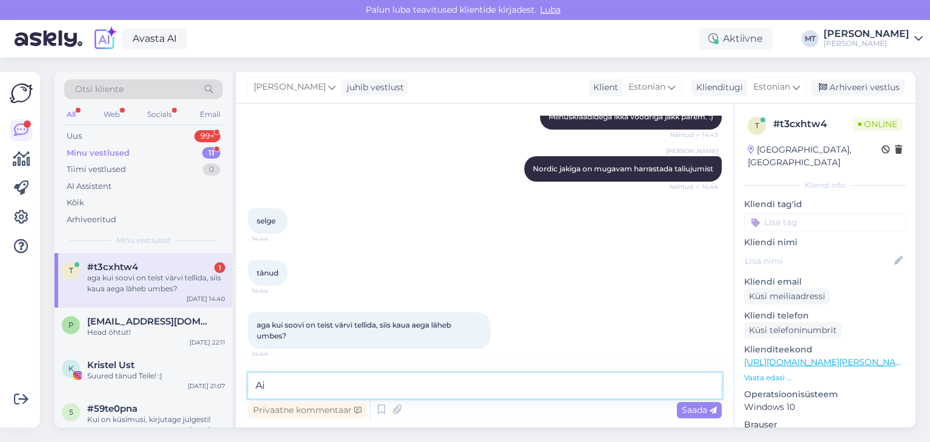
type textarea "A"
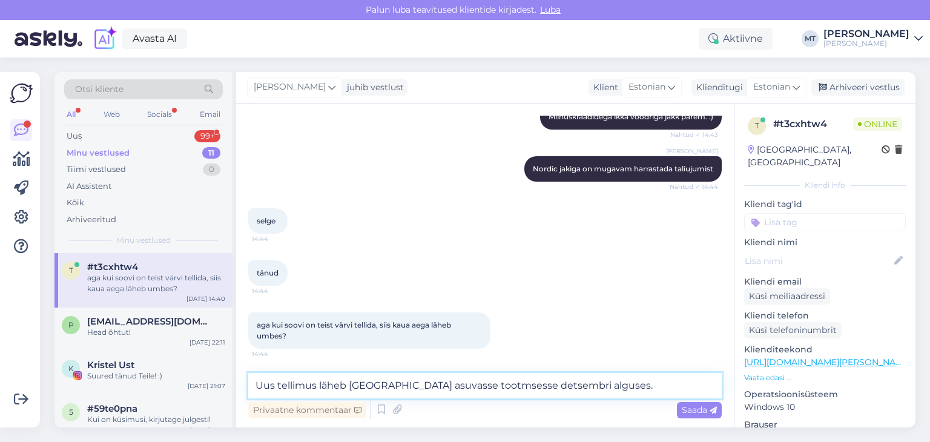
click at [437, 385] on textarea "Uus tellimus läheb [GEOGRAPHIC_DATA] asuvasse tootmsesse detsembri alguses." at bounding box center [485, 385] width 474 height 25
click at [445, 385] on textarea "Uus tellimus läheb [GEOGRAPHIC_DATA] asuvasse tootmsesse detsembri alguses." at bounding box center [485, 385] width 474 height 25
click at [583, 393] on textarea "Uus tellimus läheb [GEOGRAPHIC_DATA] asuvasse tootmisesse detsembri alguses." at bounding box center [485, 385] width 474 height 25
type textarea "Uus tellimus läheb [GEOGRAPHIC_DATA] asuvasse tootmisesse detsembri alguses."
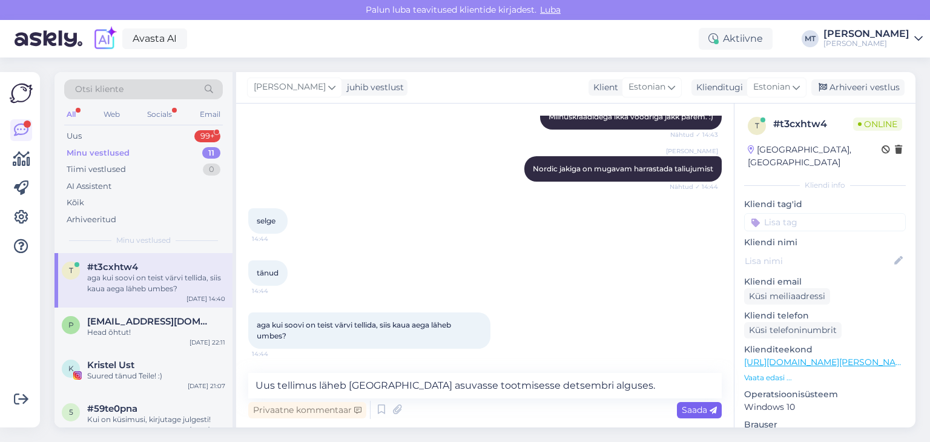
click at [688, 406] on span "Saada" at bounding box center [699, 410] width 35 height 11
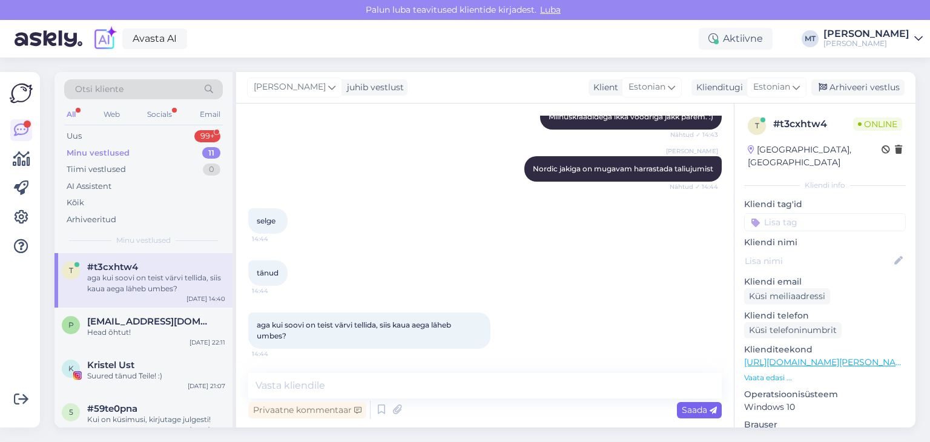
scroll to position [2253, 0]
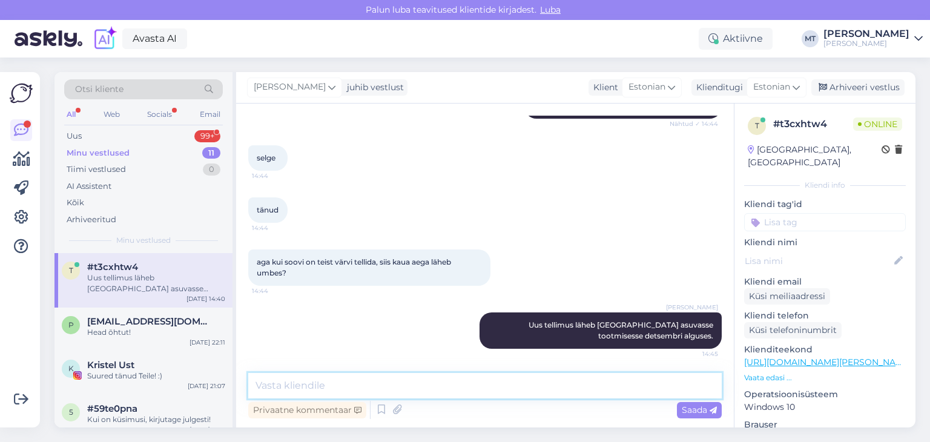
click at [545, 389] on textarea at bounding box center [485, 385] width 474 height 25
type textarea "Kuna protsess on pikk, siis valmivad uued jakid alles veebruari alguses."
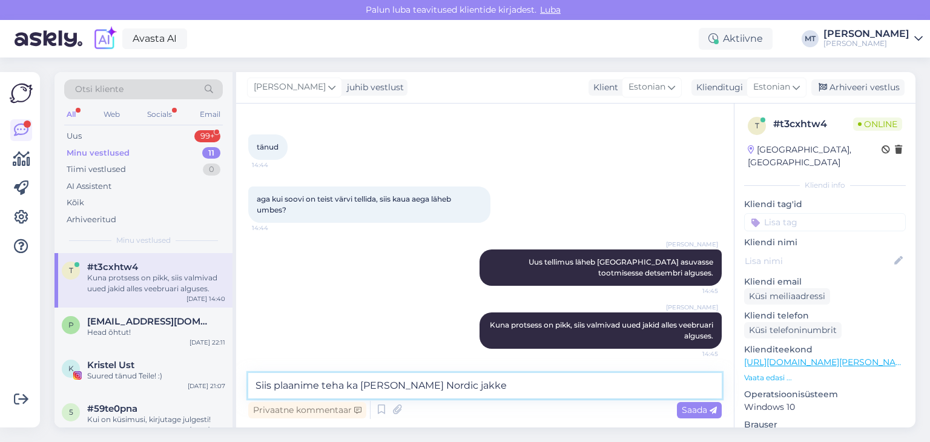
type textarea "Siis plaanime teha ka [PERSON_NAME] Nordic jakke."
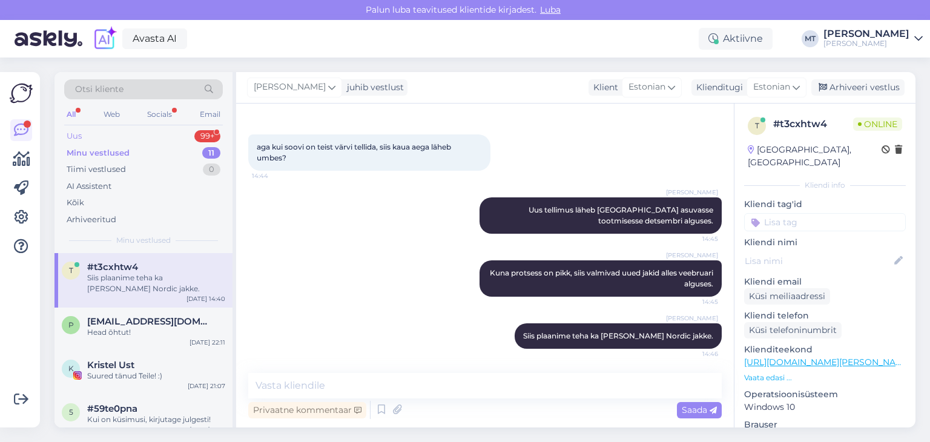
click at [84, 136] on div "Uus 99+" at bounding box center [143, 136] width 159 height 17
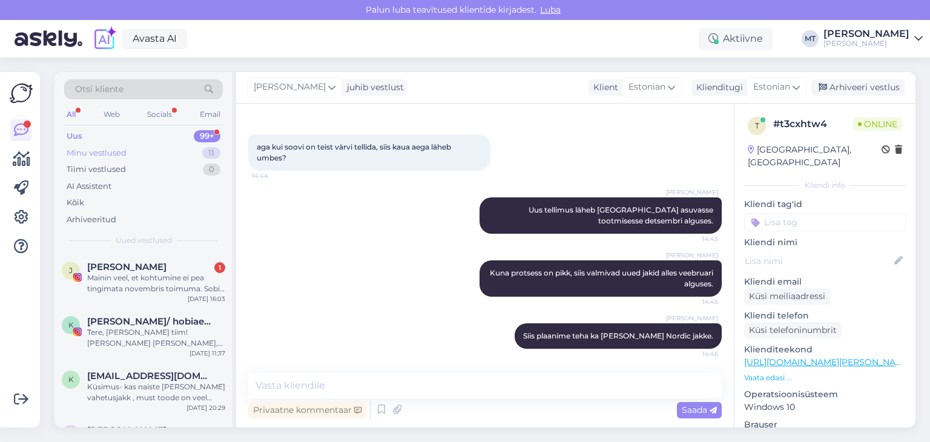
click at [98, 153] on div "Minu vestlused" at bounding box center [97, 153] width 60 height 12
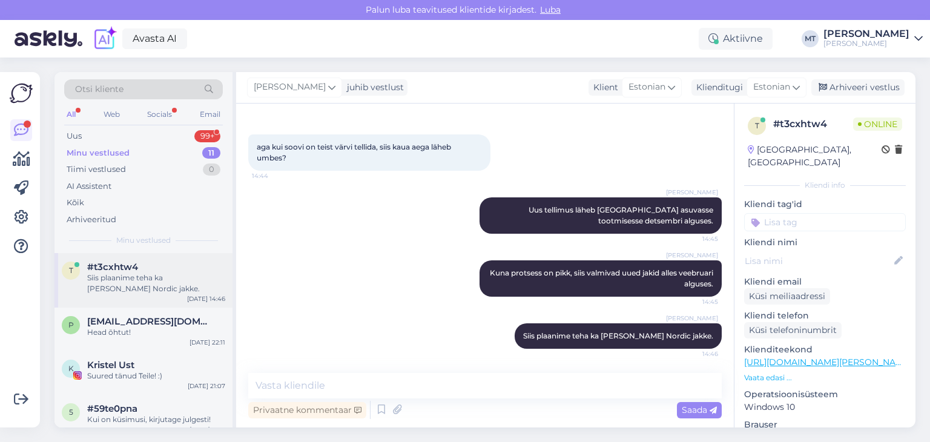
click at [131, 279] on div "Siis plaanime teha ka [PERSON_NAME] Nordic jakke." at bounding box center [156, 284] width 138 height 22
